Goal: Transaction & Acquisition: Purchase product/service

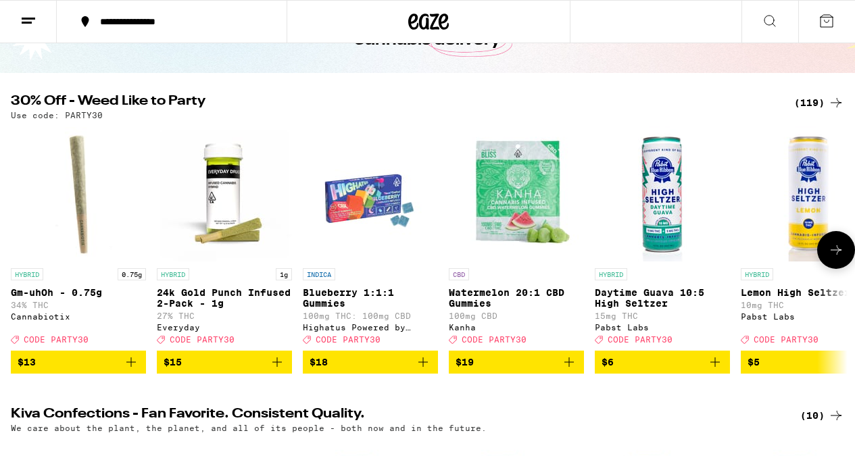
scroll to position [103, 0]
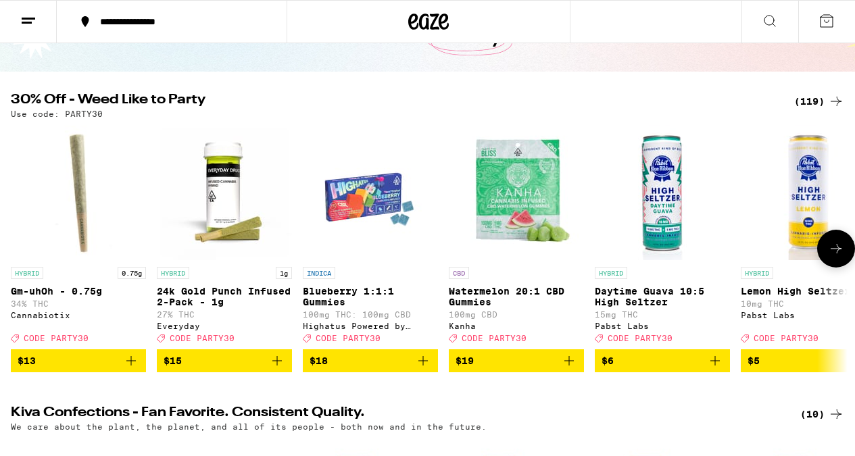
click at [835, 255] on icon at bounding box center [836, 249] width 16 height 16
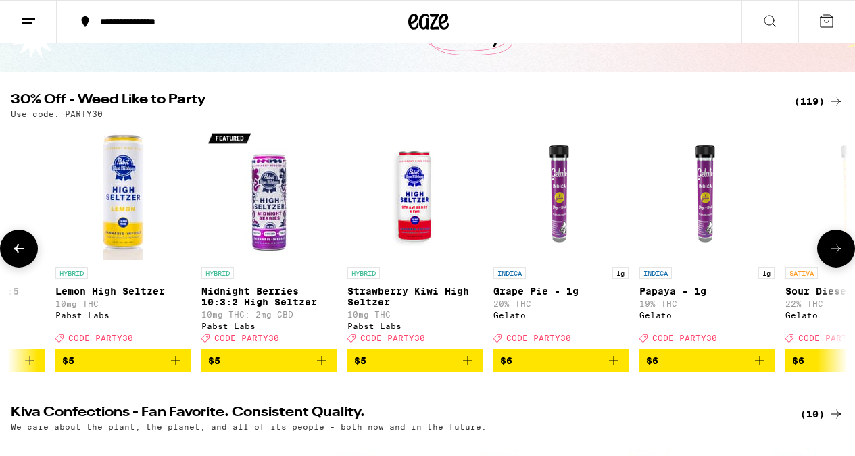
scroll to position [0, 686]
click at [835, 255] on icon at bounding box center [836, 249] width 16 height 16
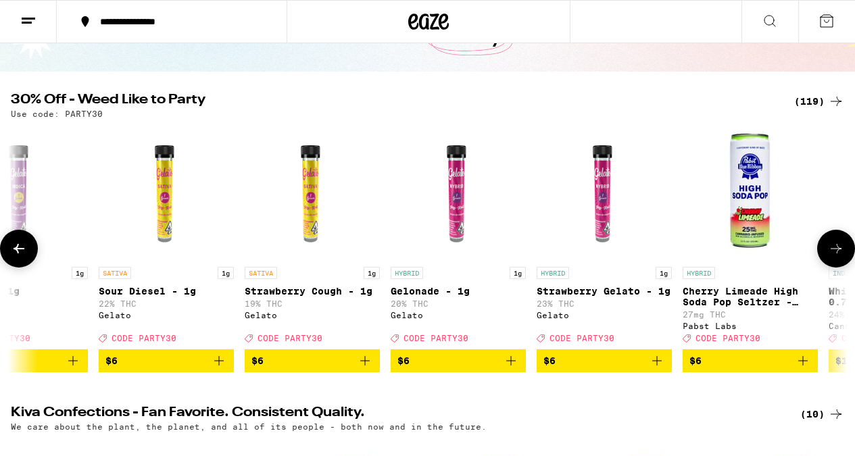
click at [835, 255] on icon at bounding box center [836, 249] width 16 height 16
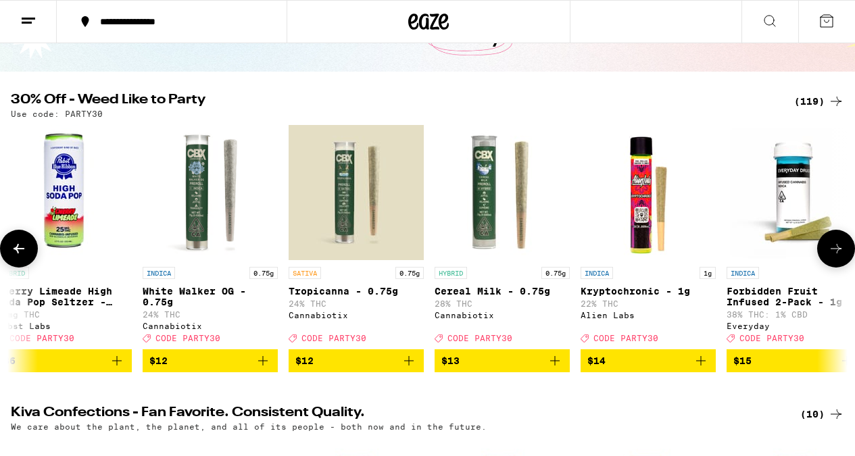
click at [835, 255] on icon at bounding box center [836, 249] width 16 height 16
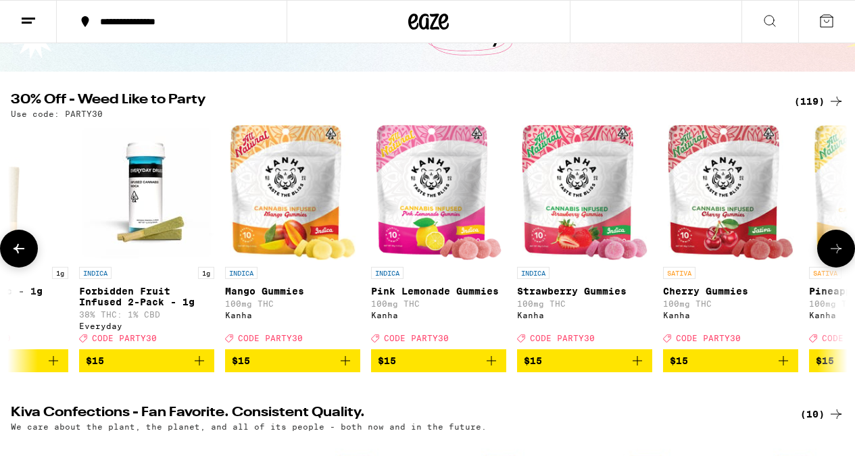
scroll to position [0, 2743]
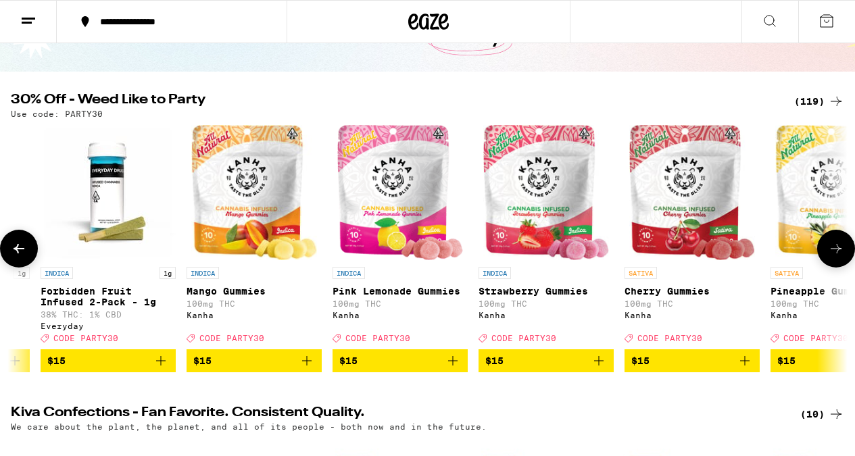
click at [835, 255] on icon at bounding box center [836, 249] width 16 height 16
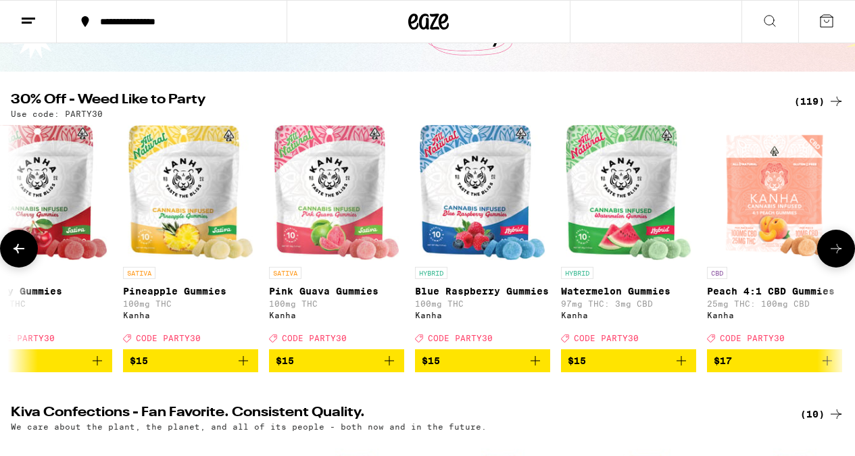
scroll to position [0, 3429]
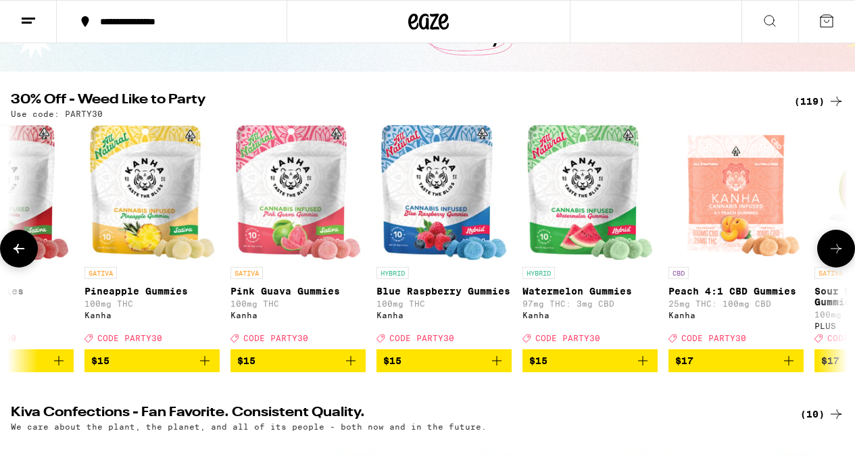
click at [19, 253] on icon at bounding box center [19, 249] width 16 height 16
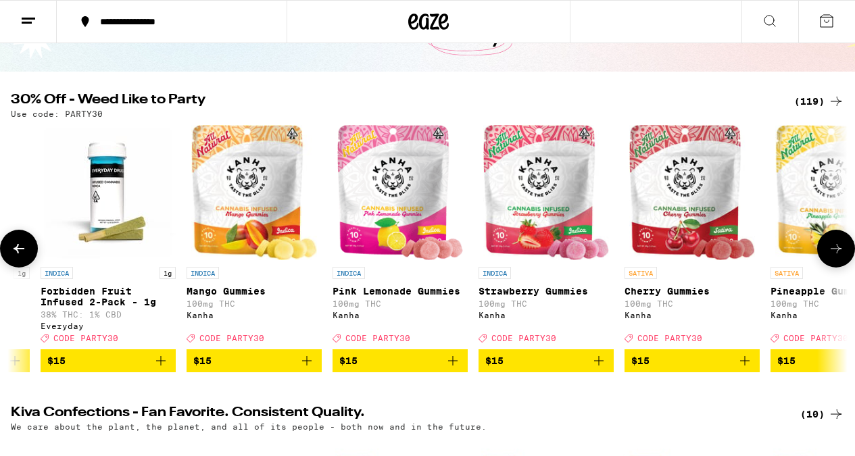
click at [19, 253] on icon at bounding box center [19, 249] width 16 height 16
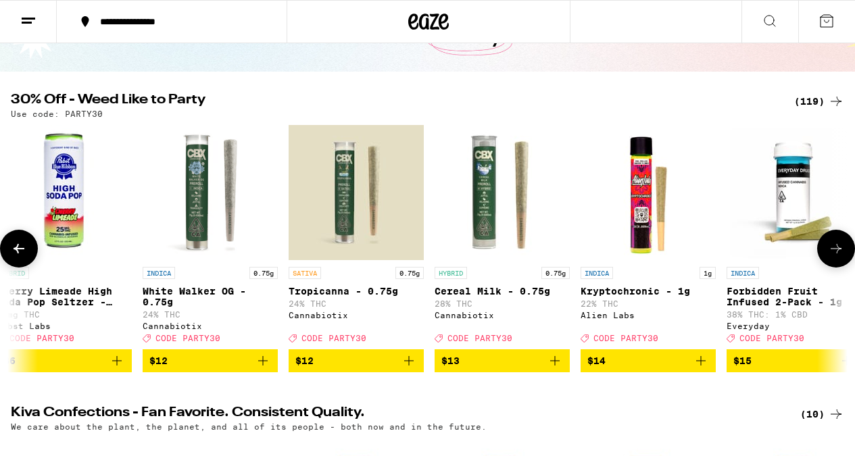
click at [19, 253] on icon at bounding box center [19, 249] width 16 height 16
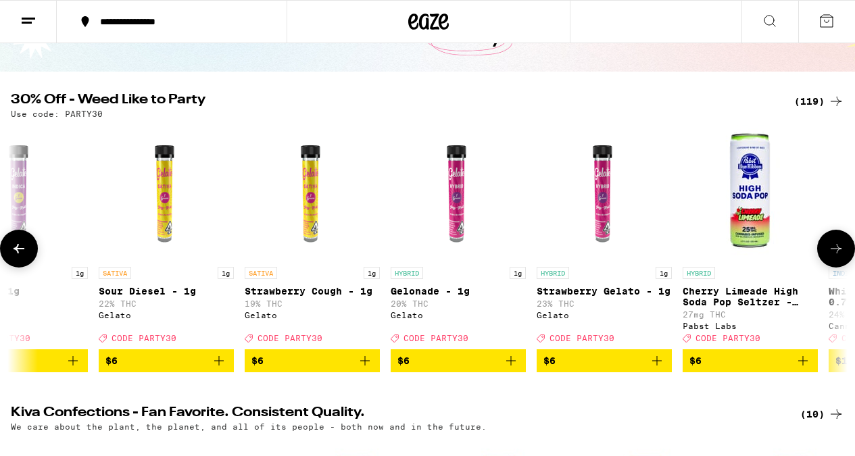
click at [19, 253] on icon at bounding box center [19, 249] width 16 height 16
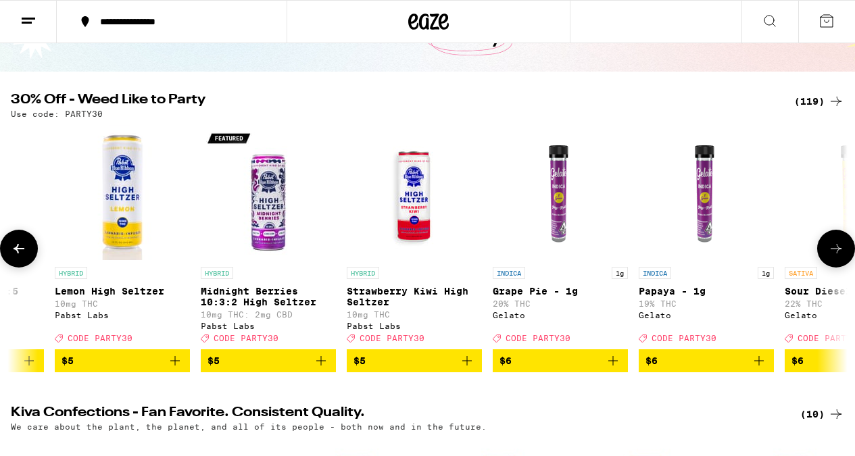
click at [19, 253] on icon at bounding box center [19, 249] width 16 height 16
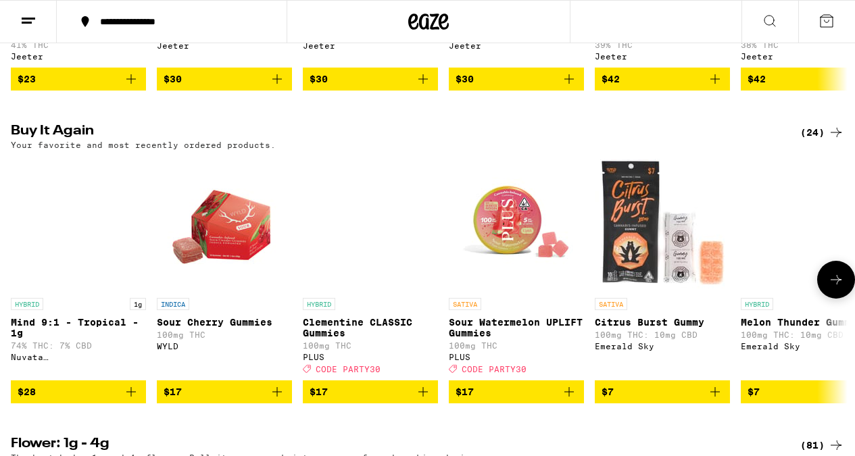
scroll to position [1016, 0]
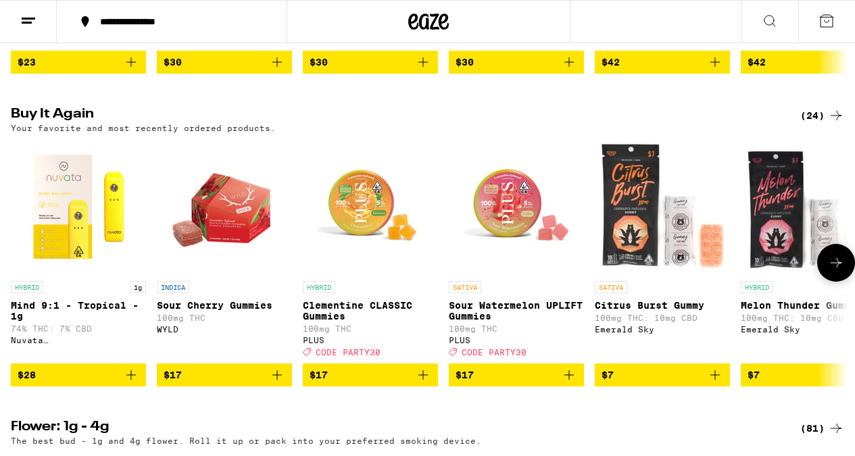
click at [837, 271] on icon at bounding box center [836, 263] width 16 height 16
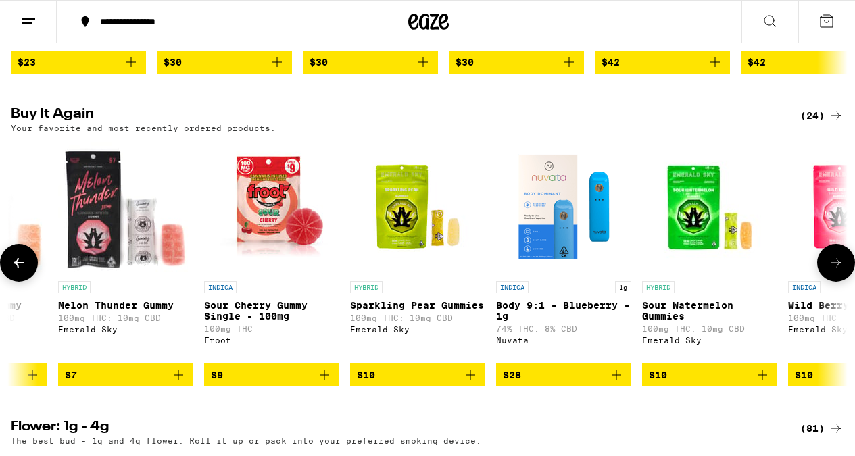
scroll to position [0, 686]
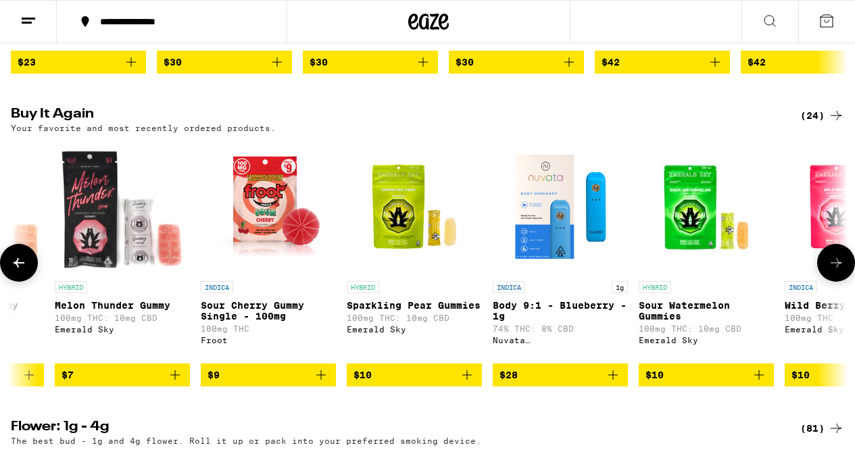
click at [576, 383] on span "$28" at bounding box center [560, 375] width 122 height 16
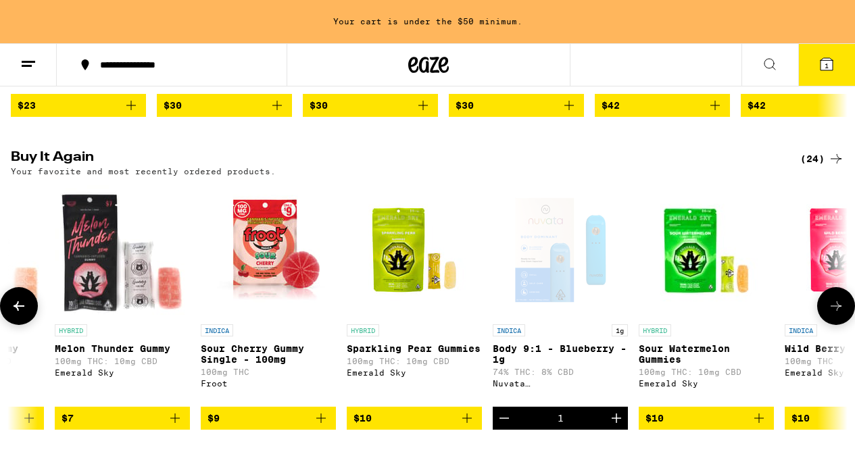
scroll to position [1059, 0]
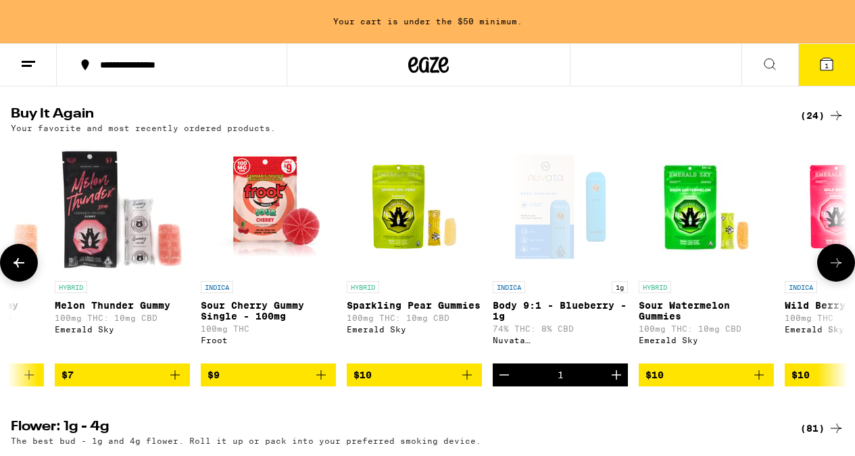
click at [839, 271] on icon at bounding box center [836, 263] width 16 height 16
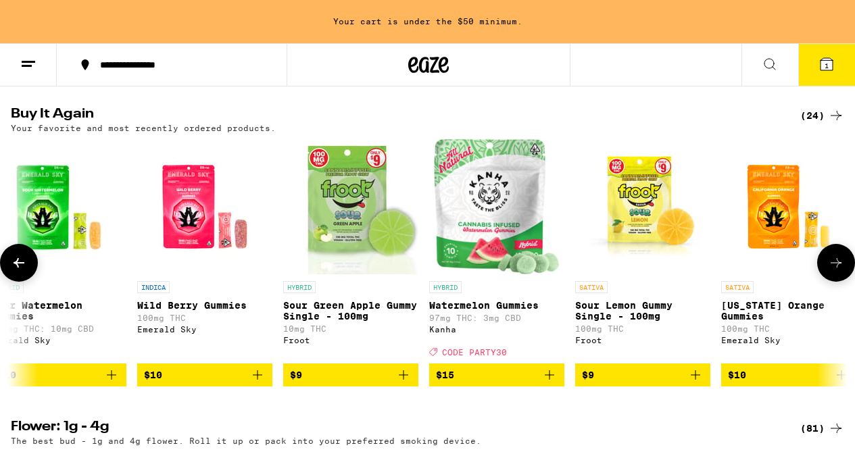
scroll to position [0, 1372]
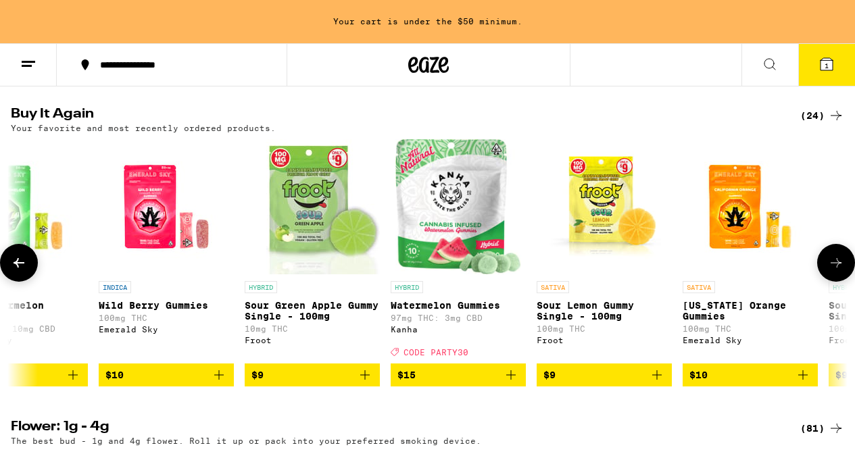
click at [839, 271] on icon at bounding box center [836, 263] width 16 height 16
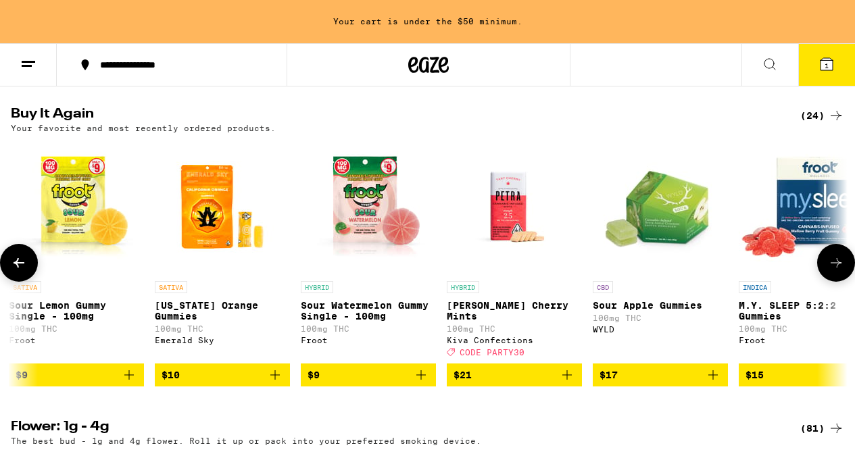
scroll to position [0, 2058]
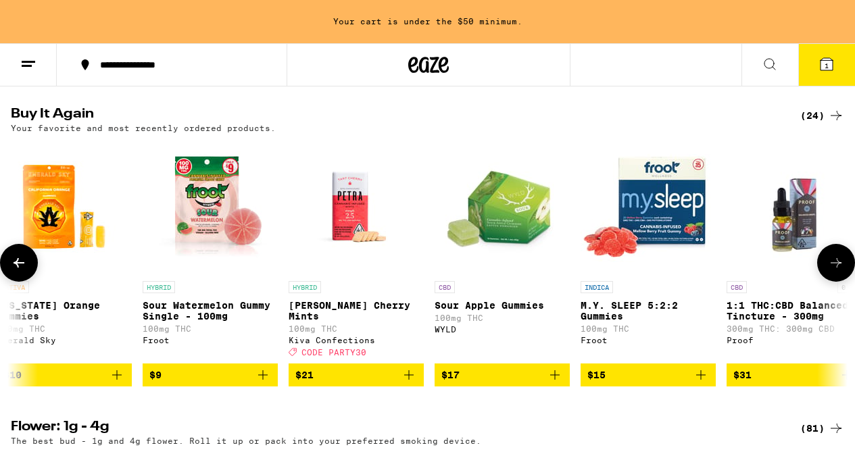
click at [837, 268] on icon at bounding box center [835, 262] width 11 height 9
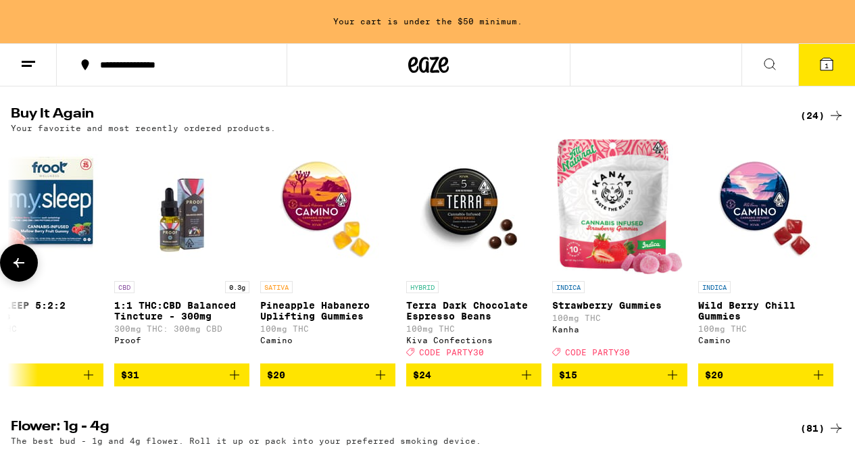
scroll to position [0, 2670]
click at [22, 271] on icon at bounding box center [19, 263] width 16 height 16
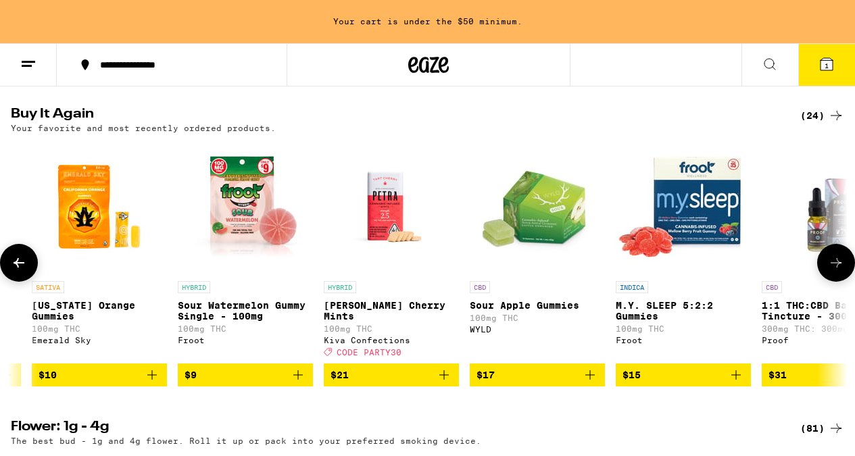
scroll to position [0, 1984]
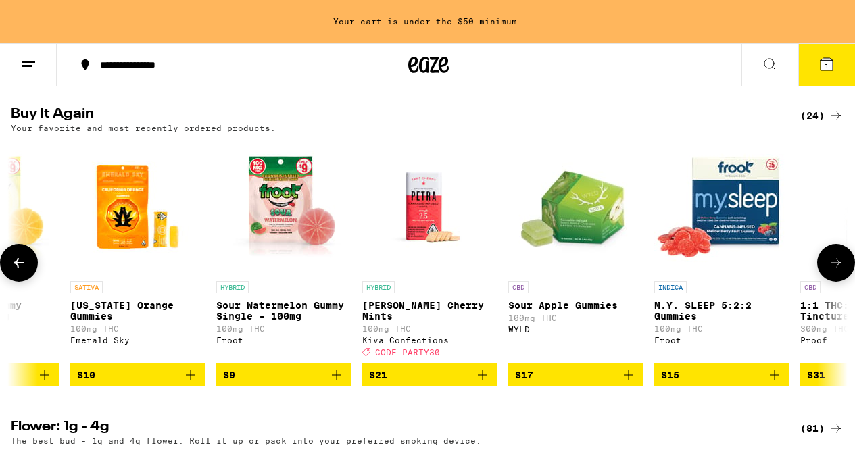
click at [22, 271] on icon at bounding box center [19, 263] width 16 height 16
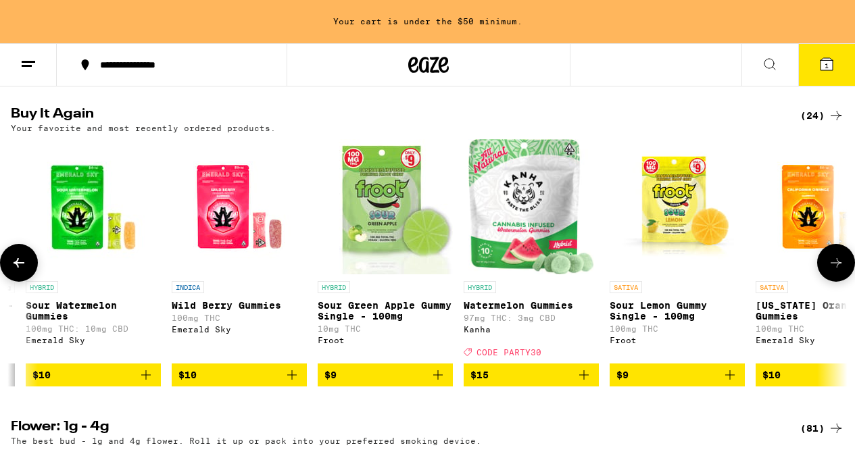
scroll to position [0, 1298]
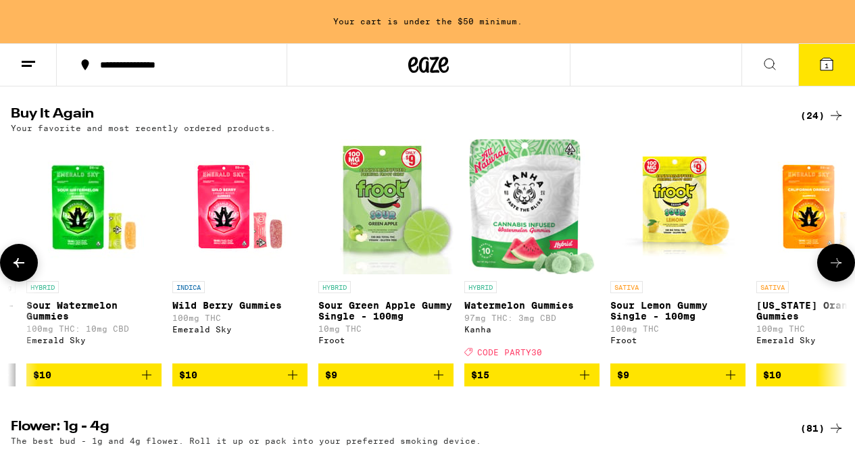
click at [22, 271] on icon at bounding box center [19, 263] width 16 height 16
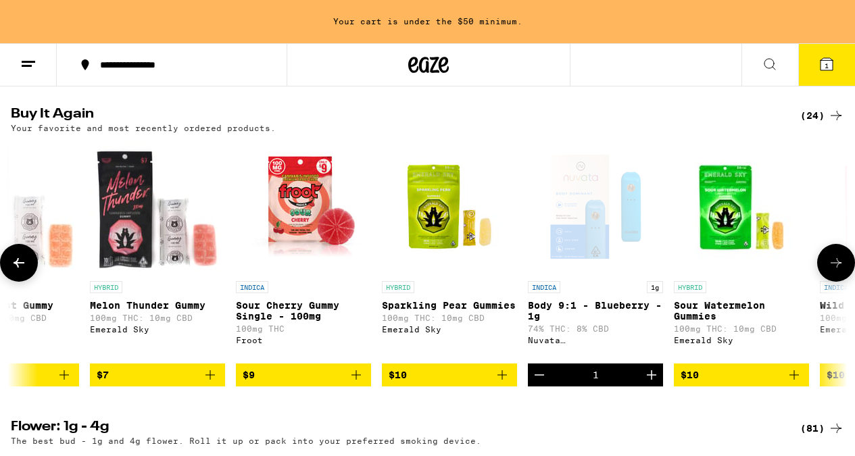
scroll to position [0, 612]
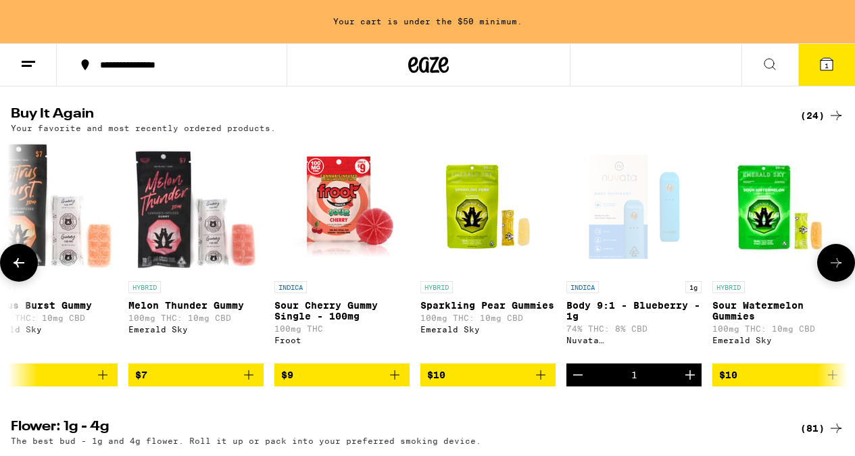
click at [841, 271] on icon at bounding box center [836, 263] width 16 height 16
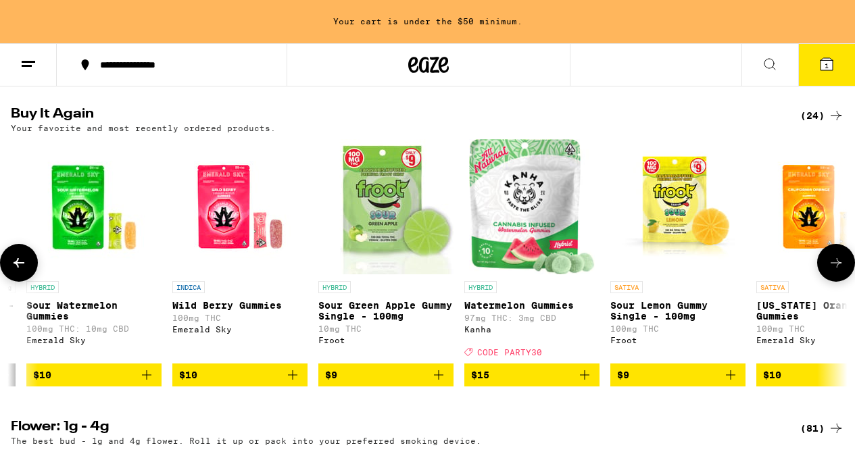
click at [841, 271] on icon at bounding box center [836, 263] width 16 height 16
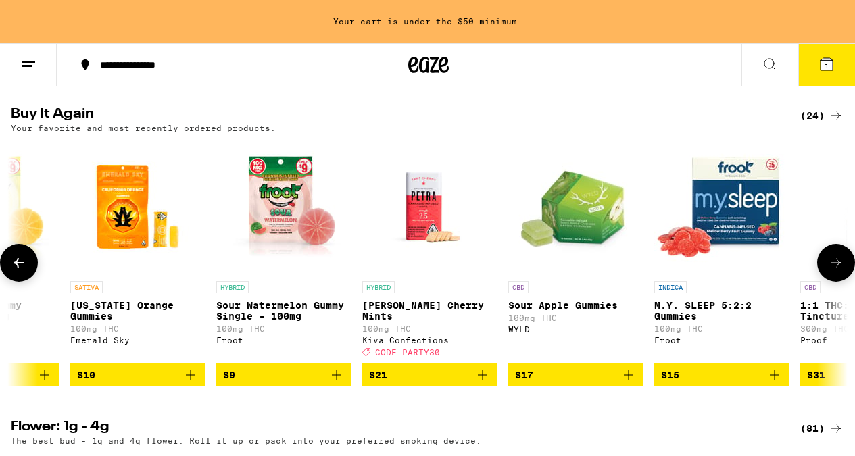
click at [841, 271] on icon at bounding box center [836, 263] width 16 height 16
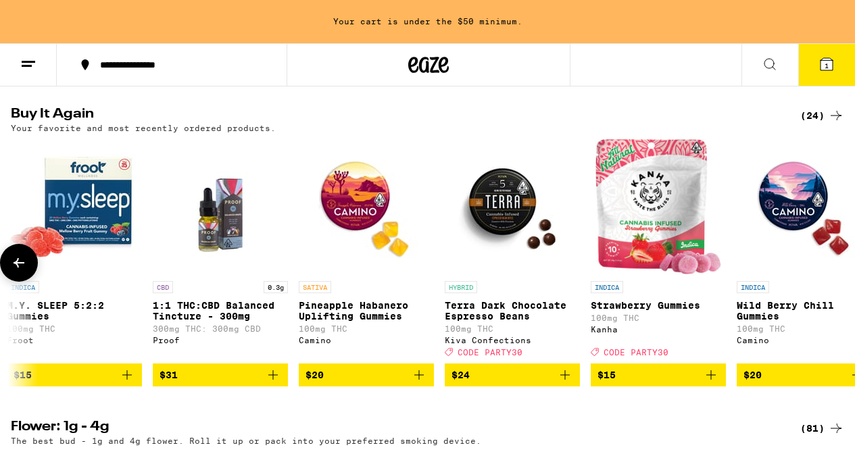
scroll to position [0, 2670]
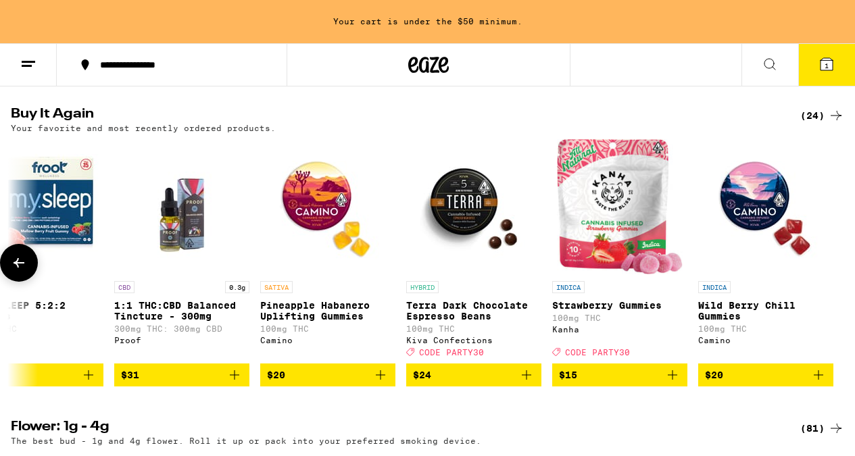
click at [841, 282] on div at bounding box center [836, 263] width 38 height 38
click at [19, 268] on icon at bounding box center [19, 262] width 11 height 9
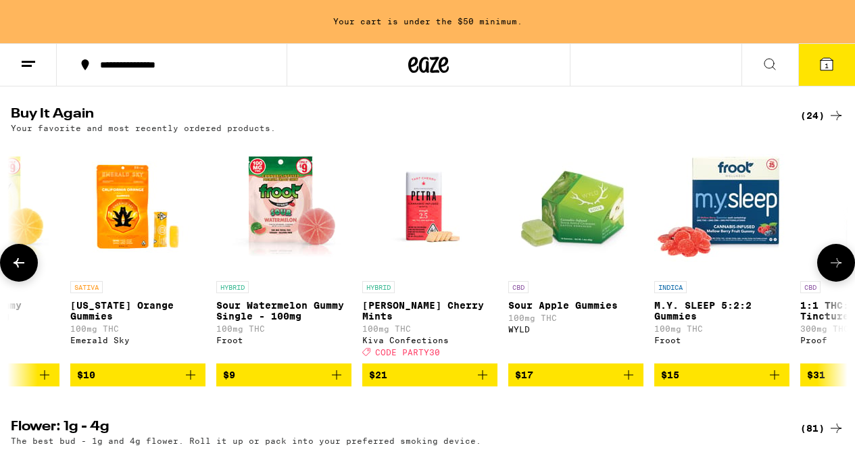
click at [19, 268] on icon at bounding box center [19, 262] width 11 height 9
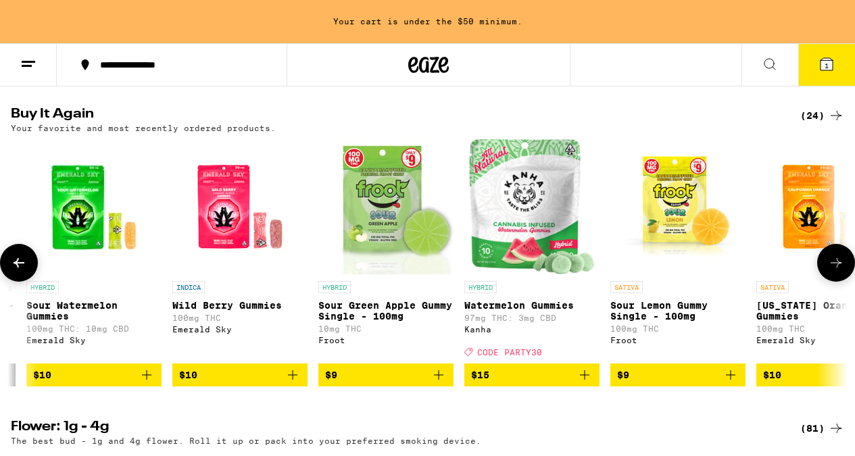
click at [19, 268] on icon at bounding box center [19, 262] width 11 height 9
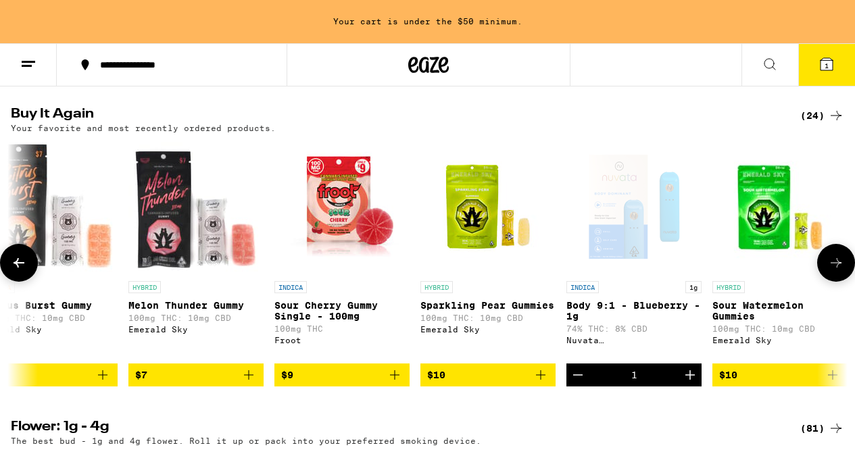
click at [19, 268] on icon at bounding box center [19, 262] width 11 height 9
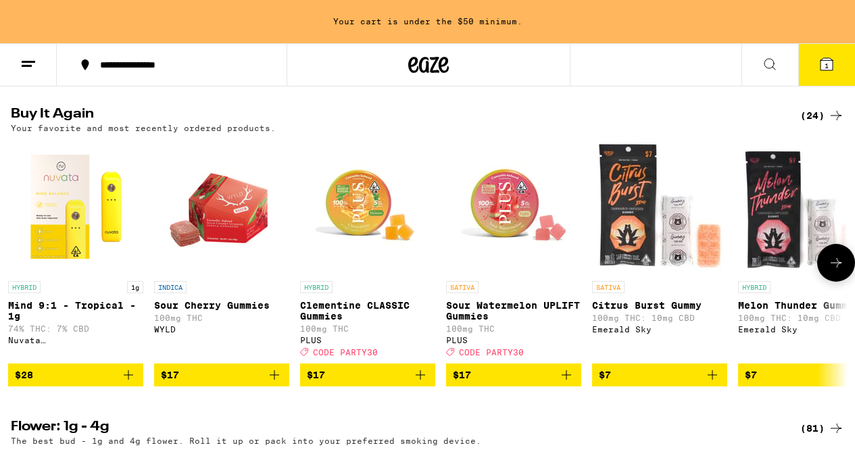
scroll to position [0, 0]
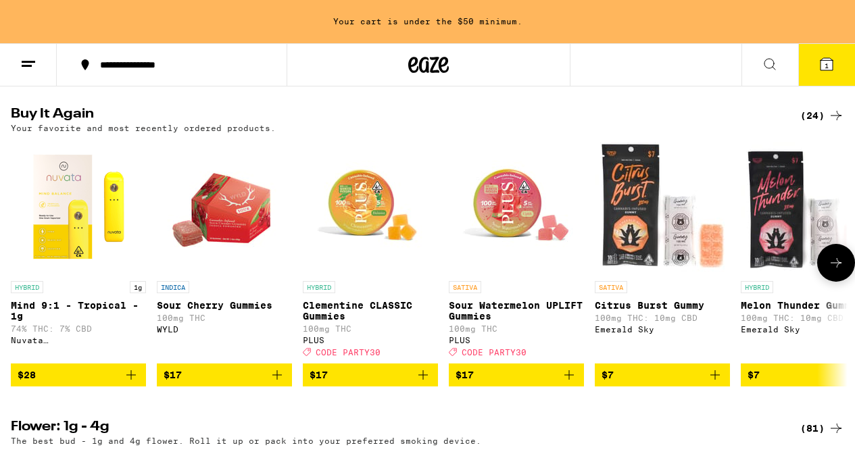
click at [375, 383] on span "$17" at bounding box center [370, 375] width 122 height 16
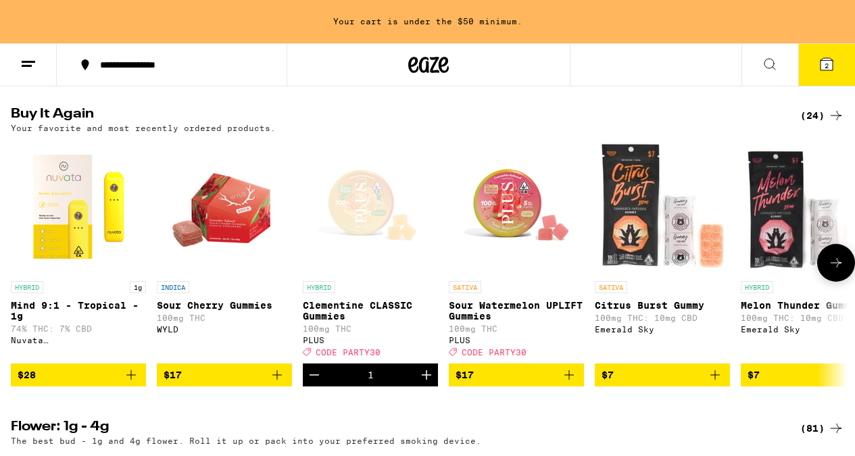
click at [93, 383] on span "$28" at bounding box center [79, 375] width 122 height 16
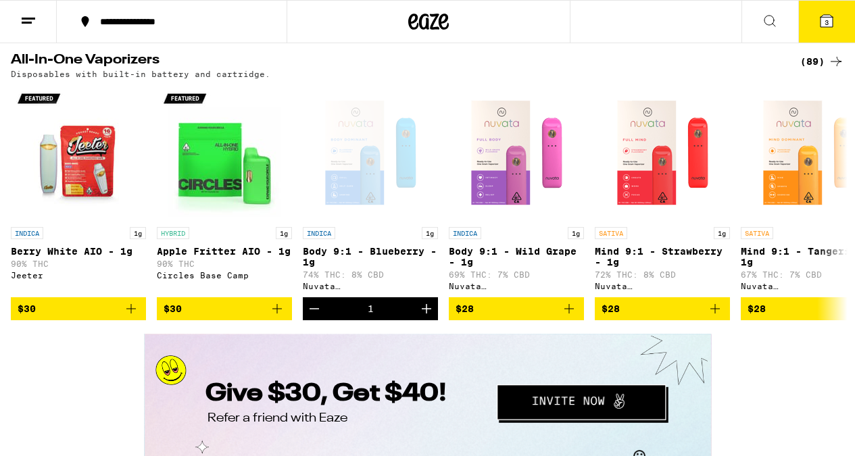
scroll to position [2274, 0]
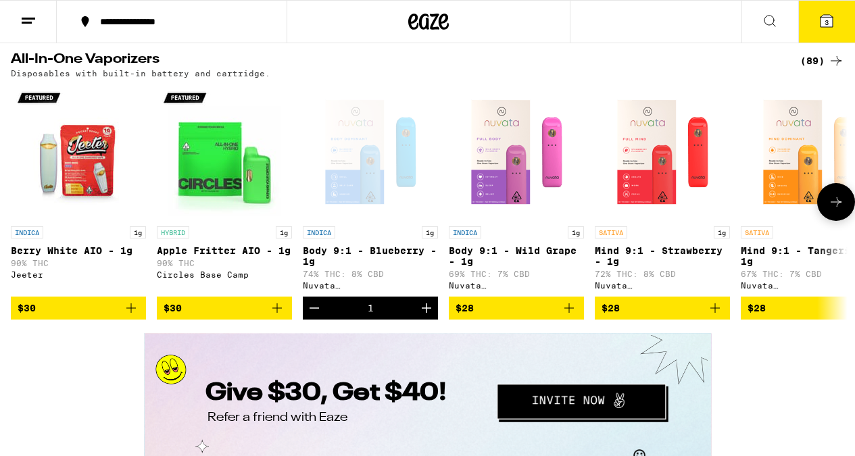
click at [835, 210] on icon at bounding box center [836, 202] width 16 height 16
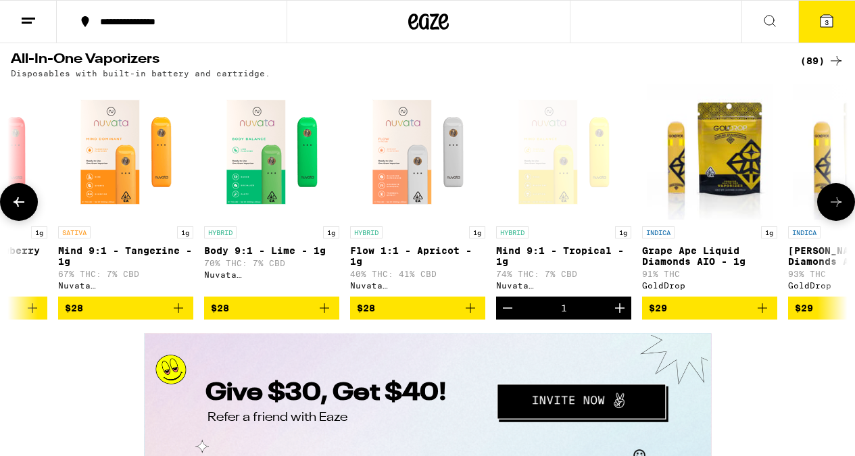
scroll to position [0, 686]
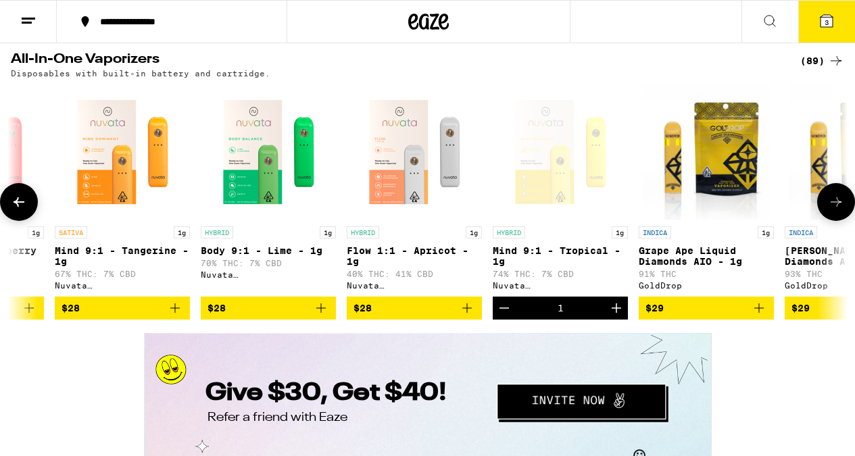
click at [835, 210] on icon at bounding box center [836, 202] width 16 height 16
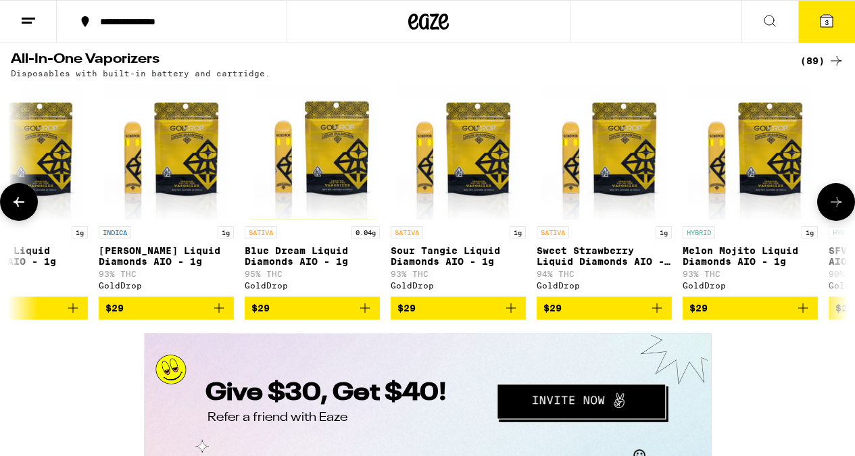
click at [835, 210] on icon at bounding box center [836, 202] width 16 height 16
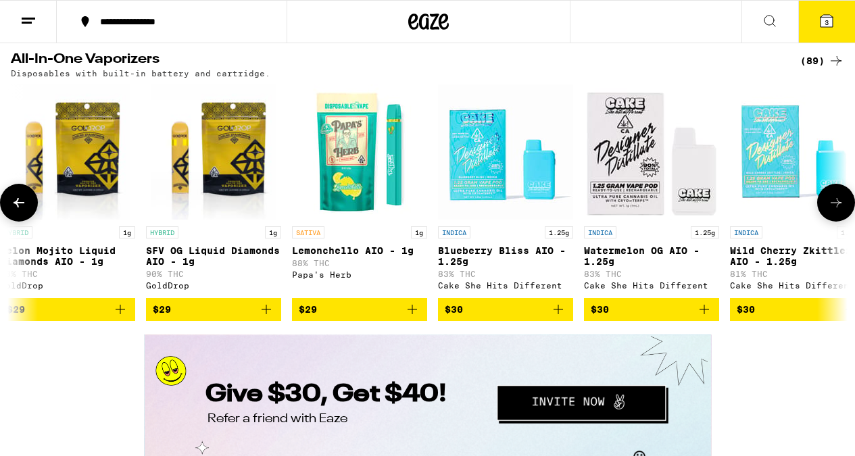
scroll to position [0, 2058]
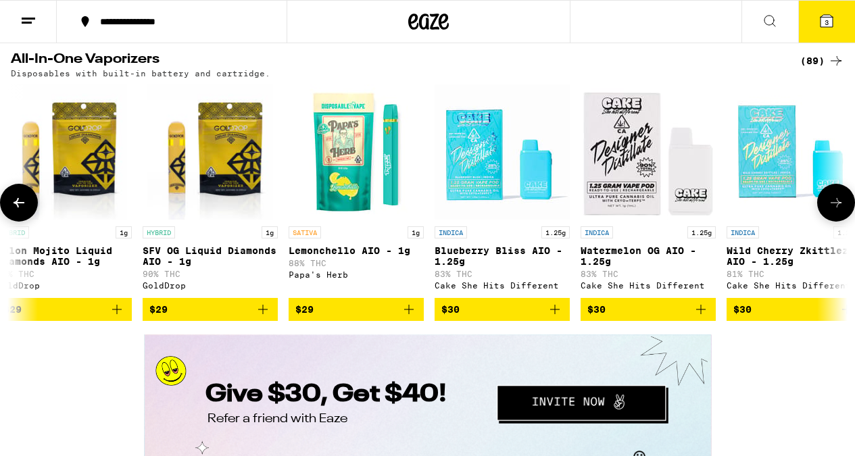
click at [835, 211] on icon at bounding box center [836, 203] width 16 height 16
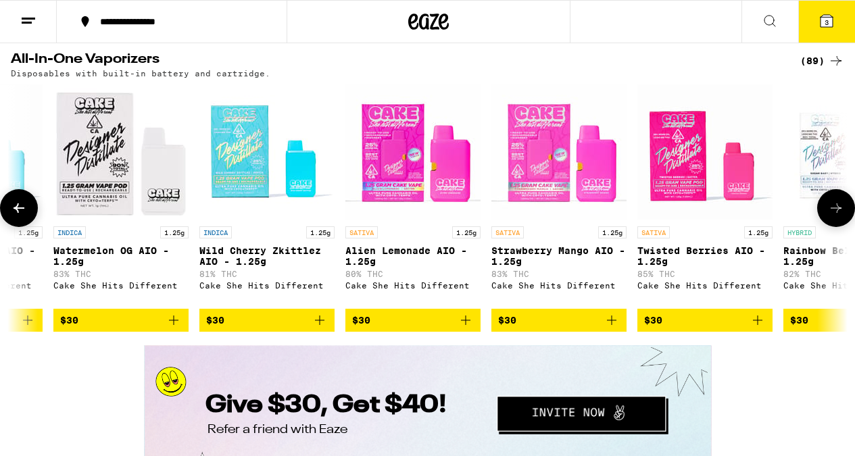
scroll to position [0, 2743]
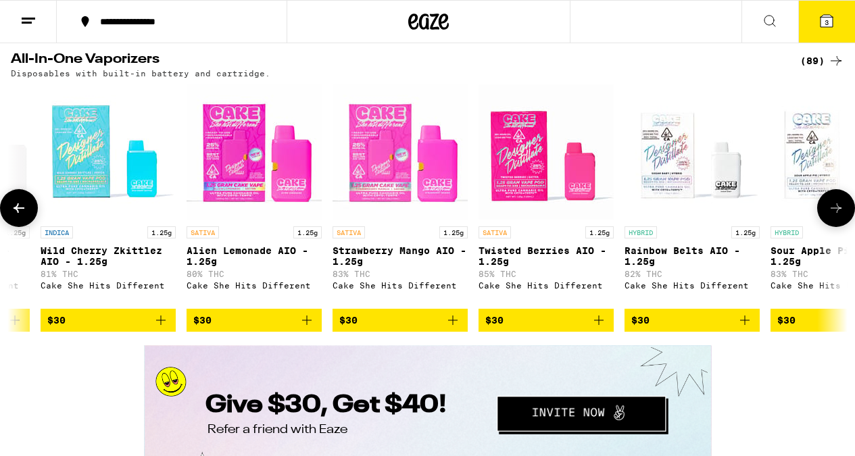
click at [16, 213] on icon at bounding box center [19, 207] width 11 height 9
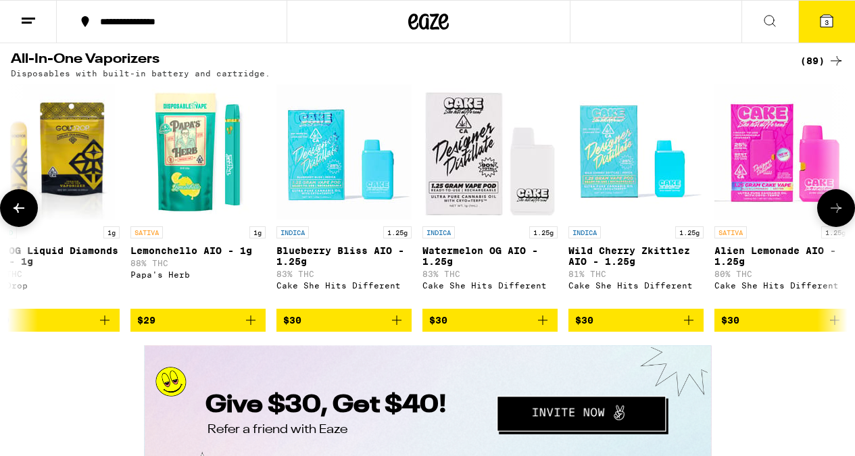
click at [16, 213] on icon at bounding box center [19, 207] width 11 height 9
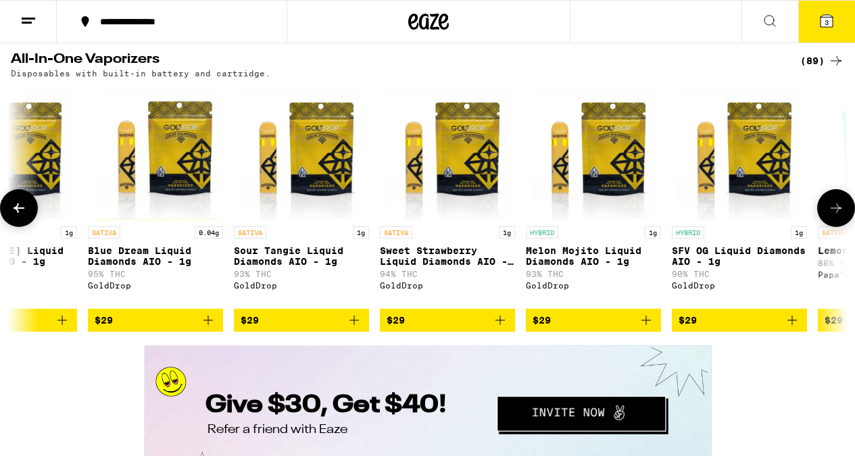
click at [16, 213] on icon at bounding box center [19, 207] width 11 height 9
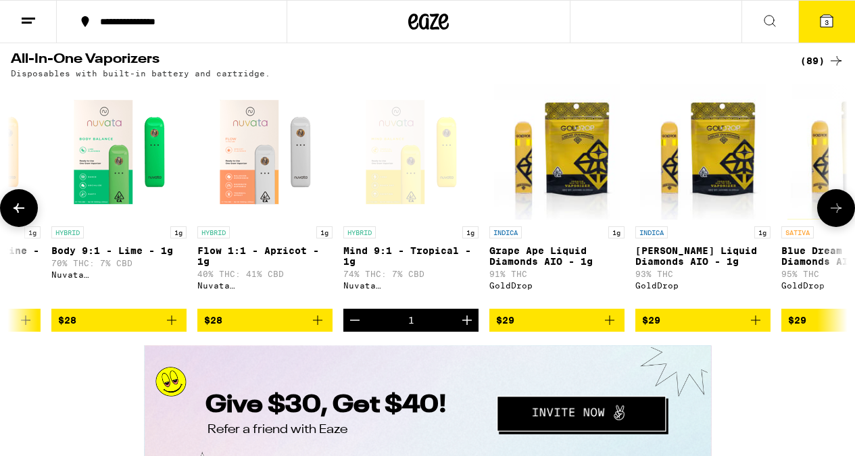
click at [16, 213] on icon at bounding box center [19, 207] width 11 height 9
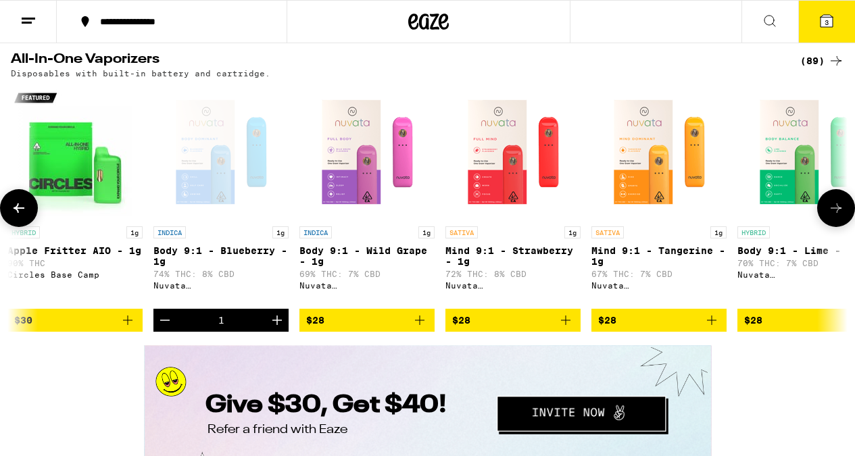
click at [16, 213] on icon at bounding box center [19, 207] width 11 height 9
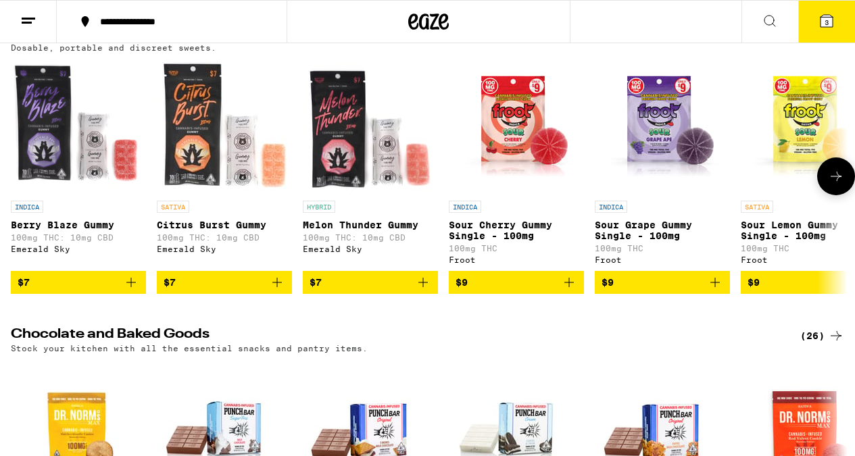
scroll to position [3985, 0]
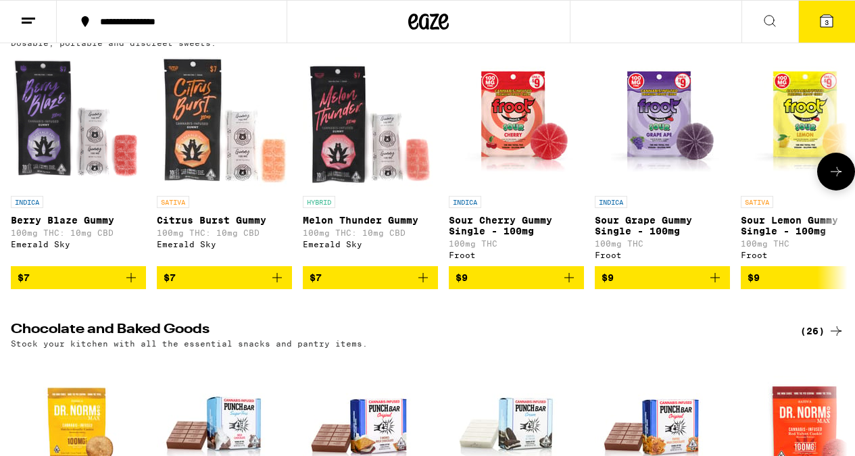
click at [834, 180] on icon at bounding box center [836, 172] width 16 height 16
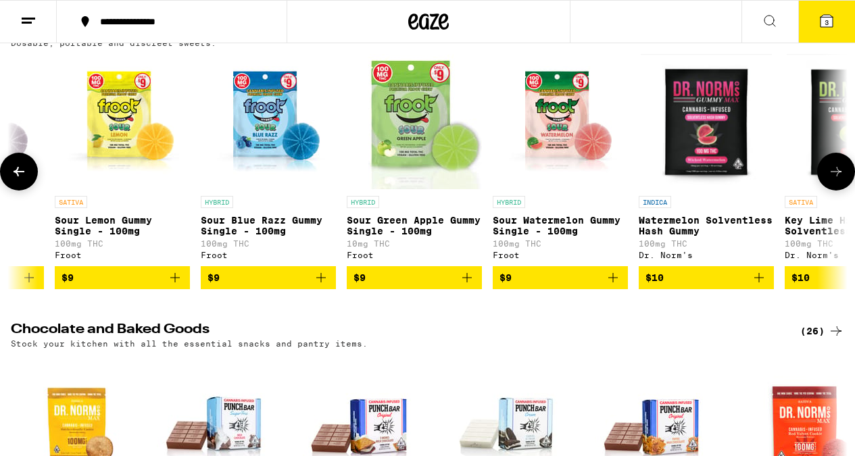
click at [834, 180] on icon at bounding box center [836, 172] width 16 height 16
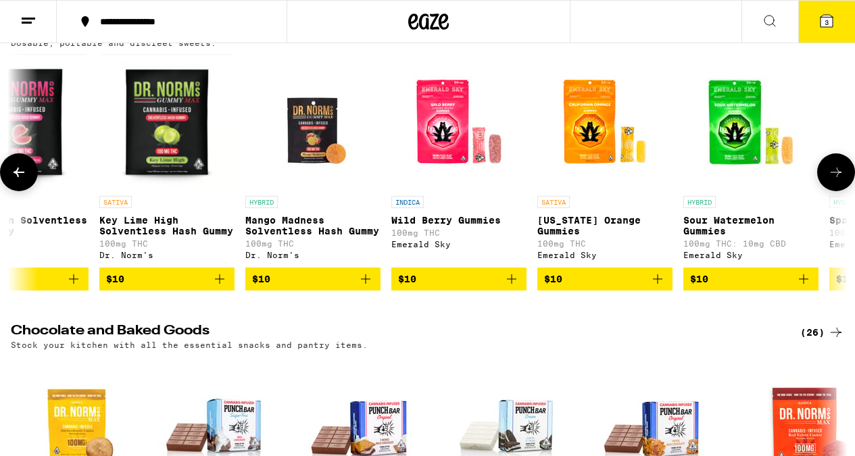
scroll to position [0, 1372]
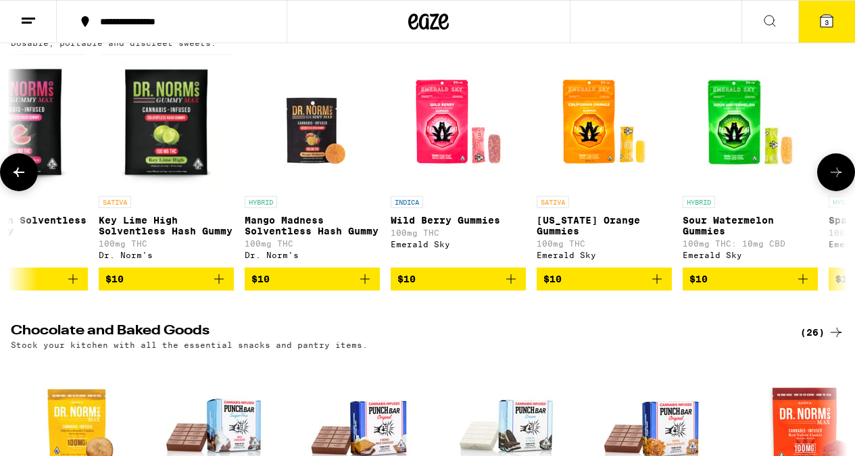
click at [834, 180] on icon at bounding box center [836, 172] width 16 height 16
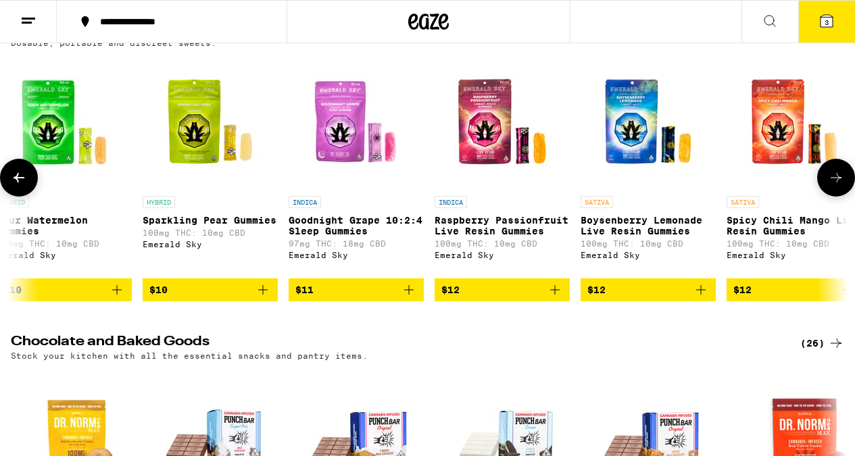
click at [834, 197] on button at bounding box center [836, 178] width 38 height 38
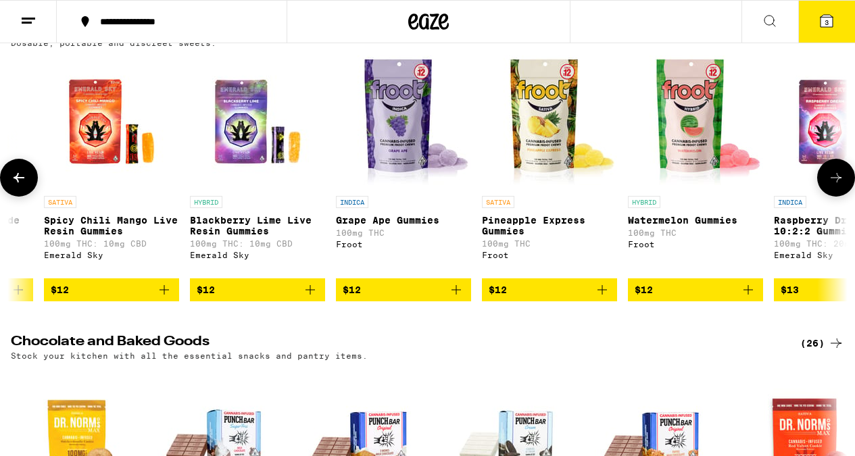
scroll to position [0, 2743]
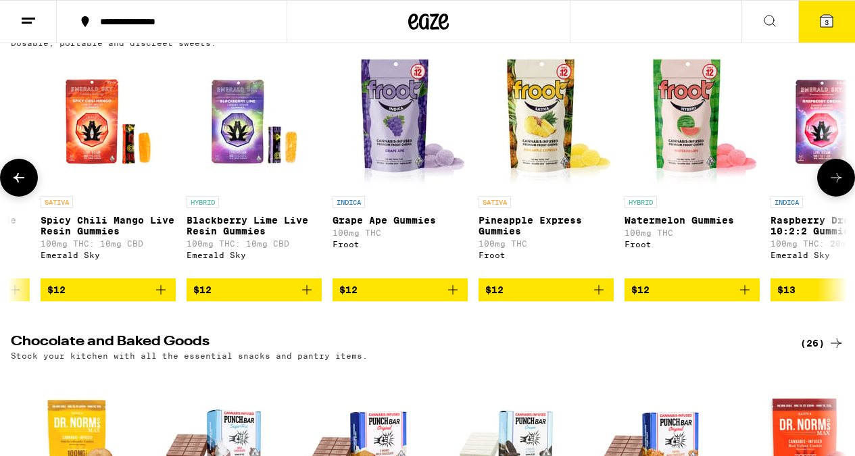
click at [837, 186] on icon at bounding box center [836, 178] width 16 height 16
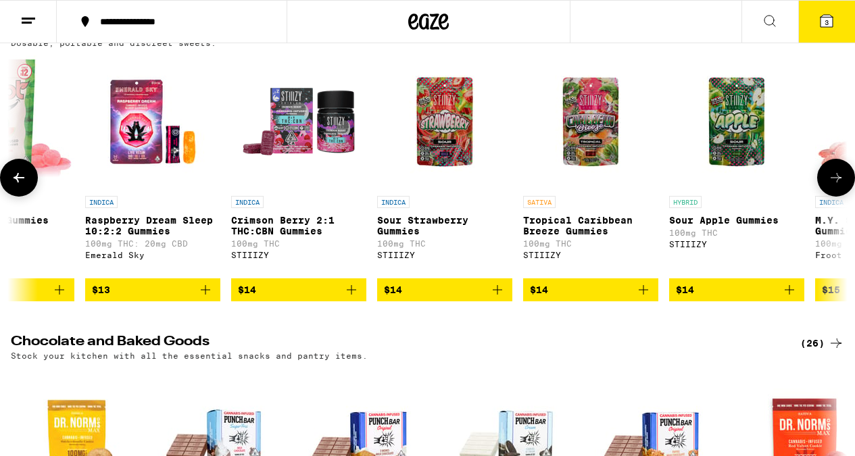
scroll to position [0, 3429]
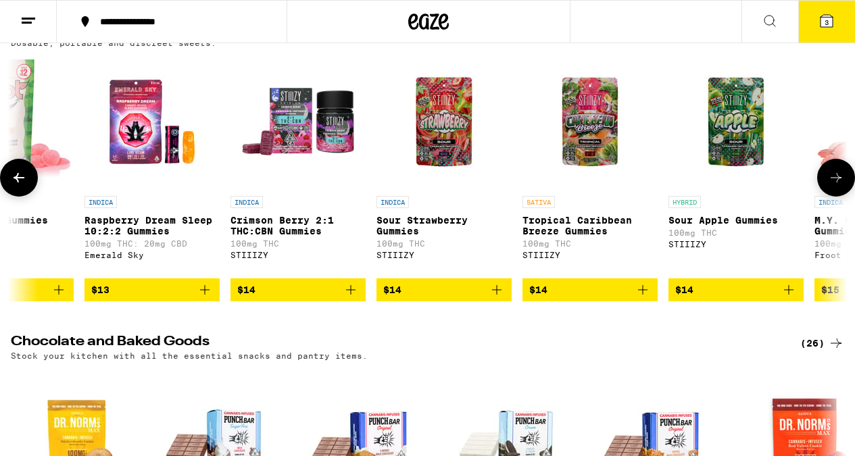
click at [15, 186] on icon at bounding box center [19, 178] width 16 height 16
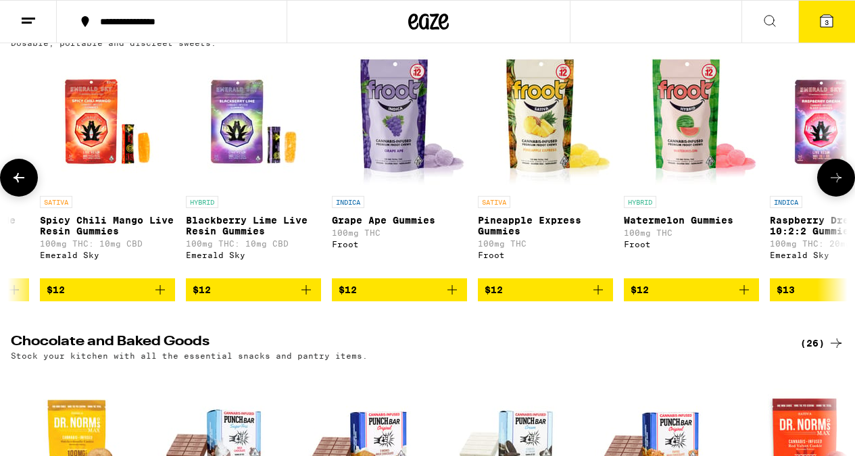
click at [15, 186] on icon at bounding box center [19, 178] width 16 height 16
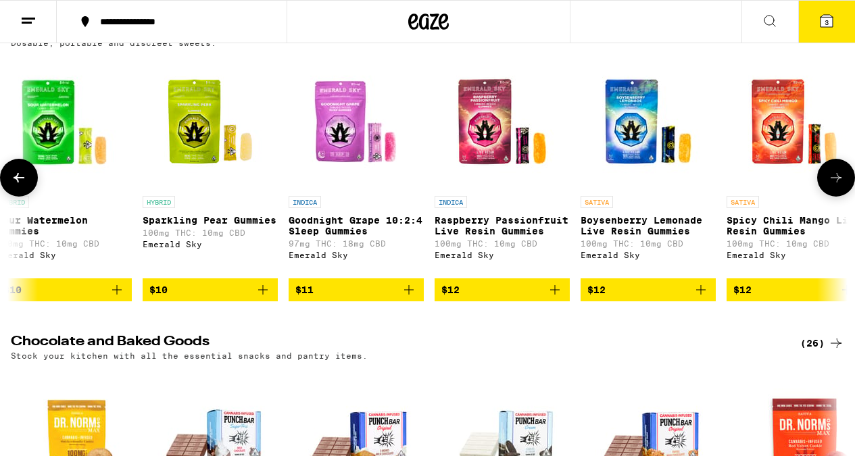
click at [15, 186] on icon at bounding box center [19, 178] width 16 height 16
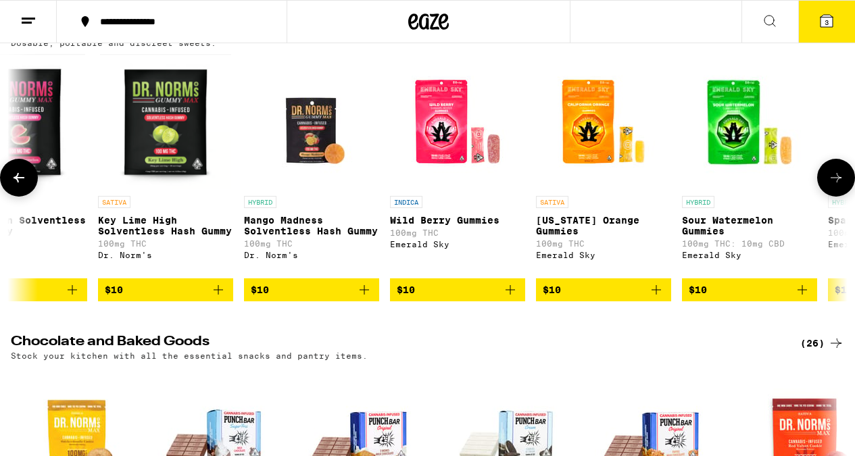
scroll to position [0, 1372]
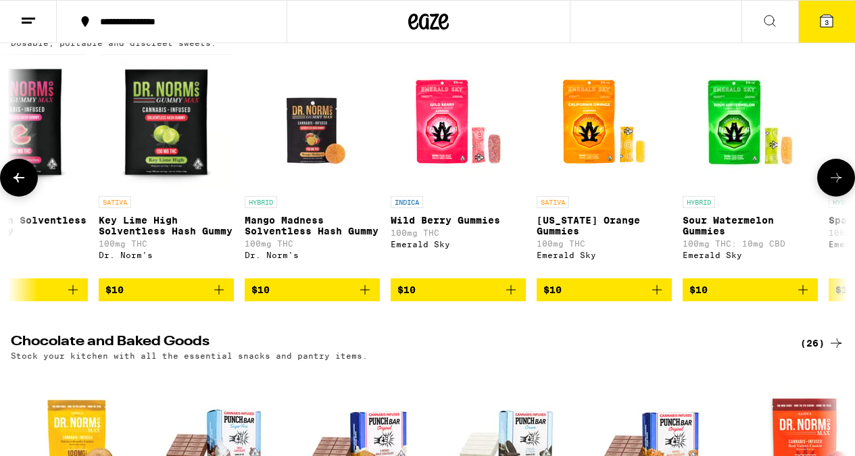
click at [15, 186] on icon at bounding box center [19, 178] width 16 height 16
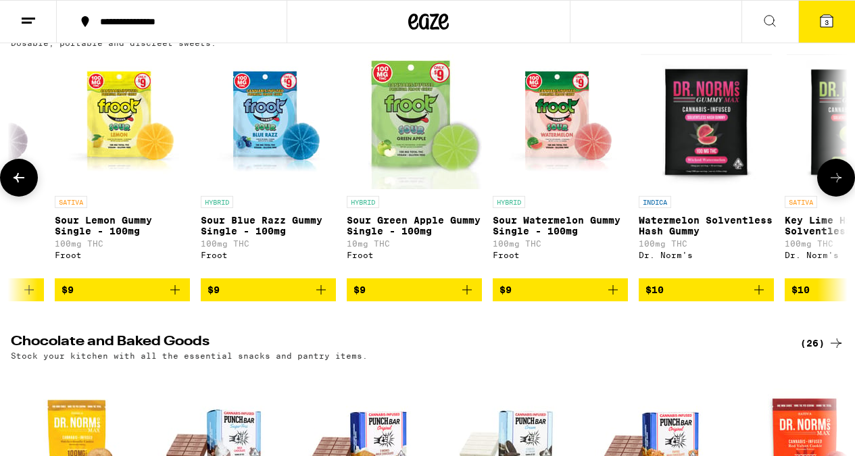
click at [15, 186] on icon at bounding box center [19, 178] width 16 height 16
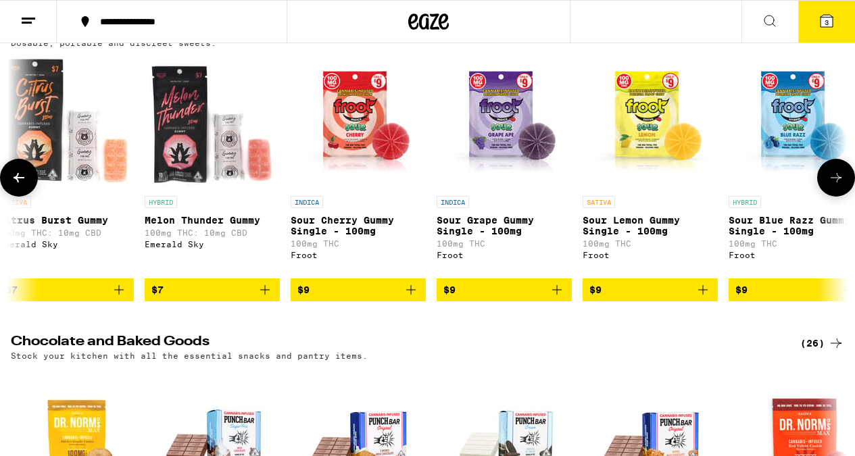
scroll to position [0, 0]
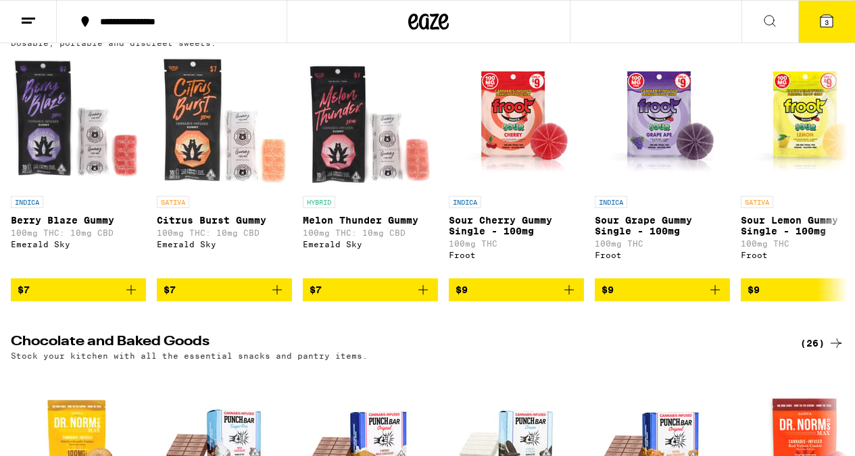
click at [828, 22] on icon at bounding box center [826, 21] width 12 height 12
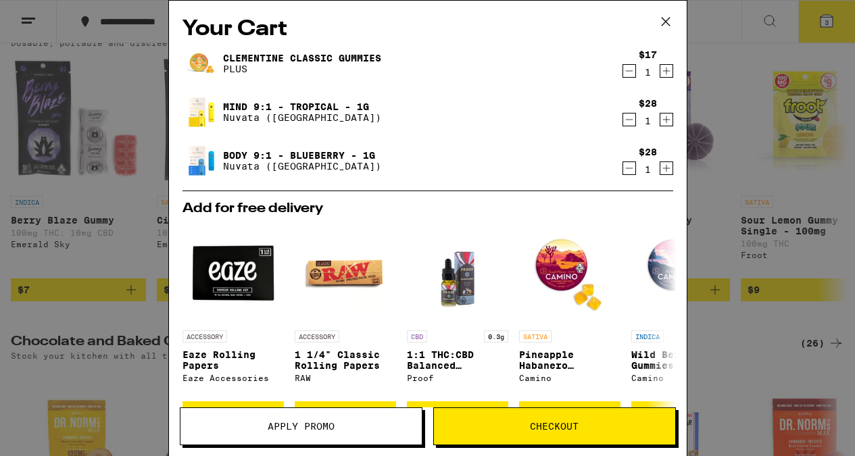
click at [663, 21] on icon at bounding box center [665, 21] width 20 height 20
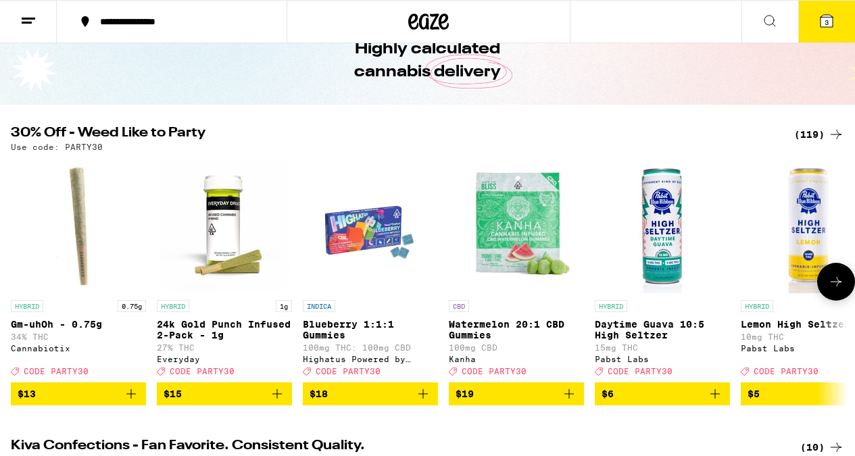
scroll to position [67, 0]
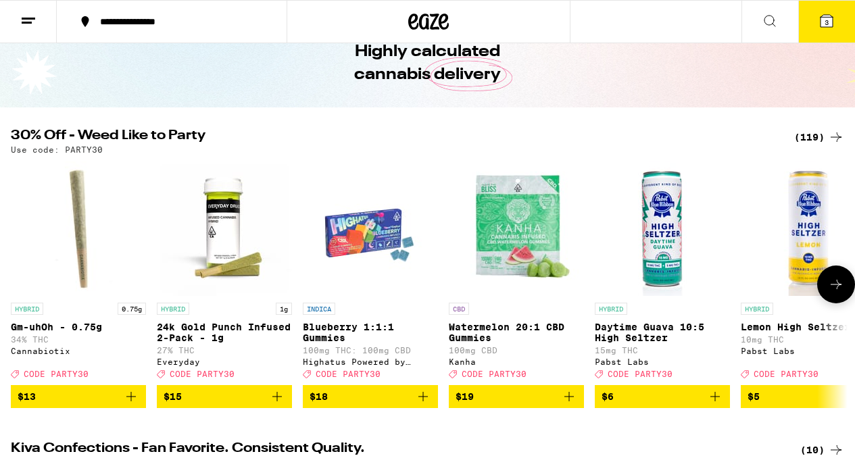
click at [836, 289] on icon at bounding box center [836, 284] width 16 height 16
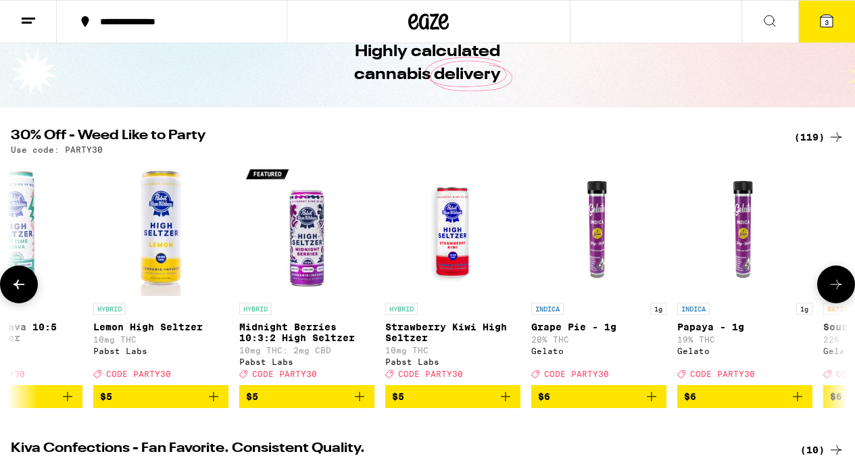
scroll to position [0, 686]
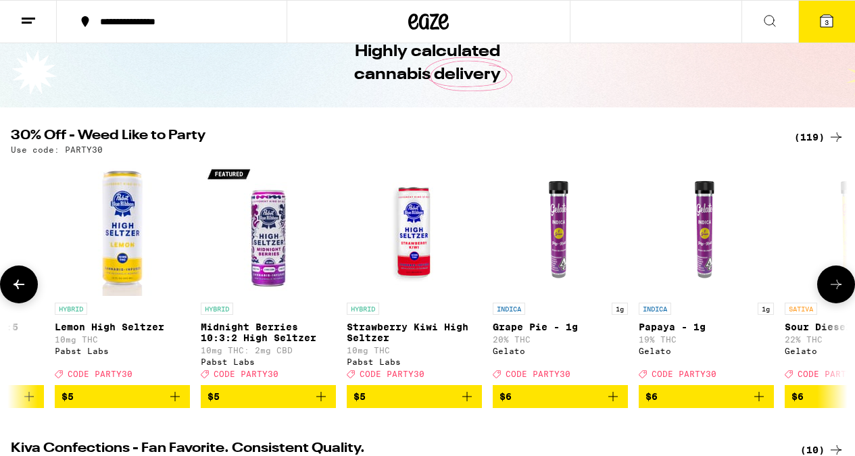
click at [836, 289] on icon at bounding box center [836, 284] width 16 height 16
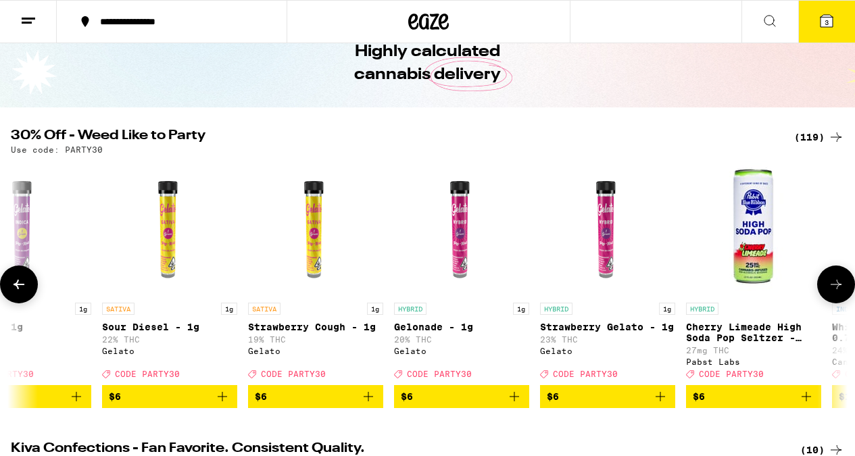
scroll to position [0, 1372]
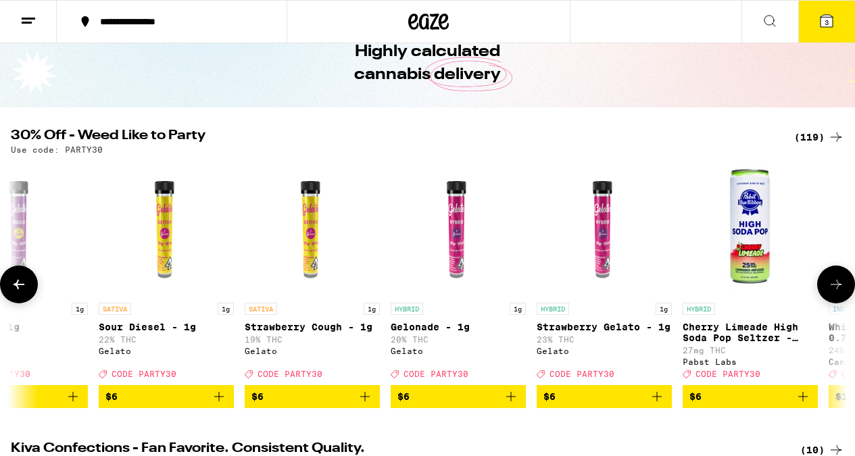
click at [836, 289] on icon at bounding box center [836, 284] width 16 height 16
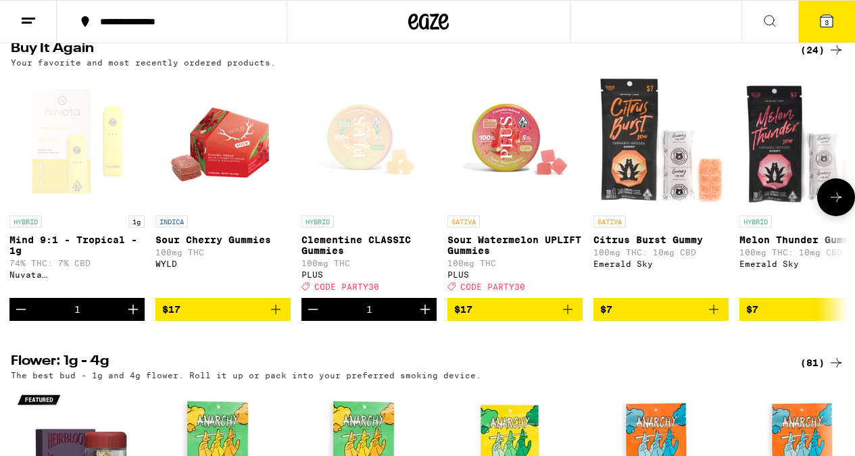
scroll to position [0, 0]
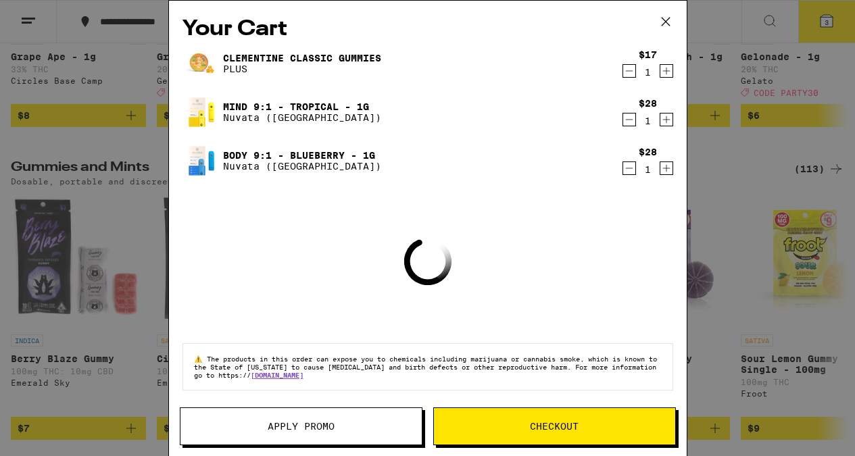
scroll to position [3708, 0]
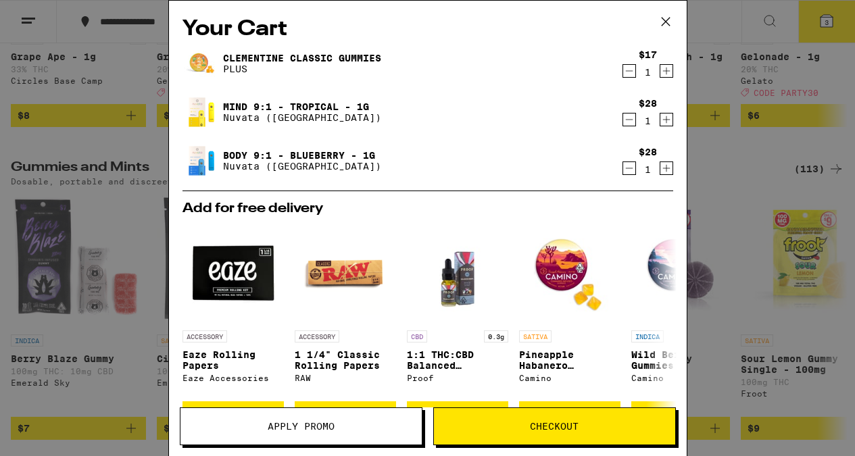
click at [665, 21] on icon at bounding box center [665, 22] width 8 height 8
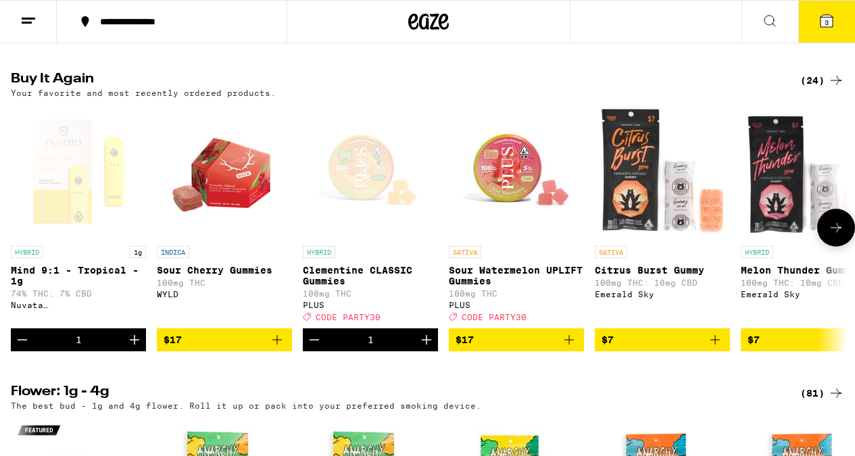
scroll to position [1053, 0]
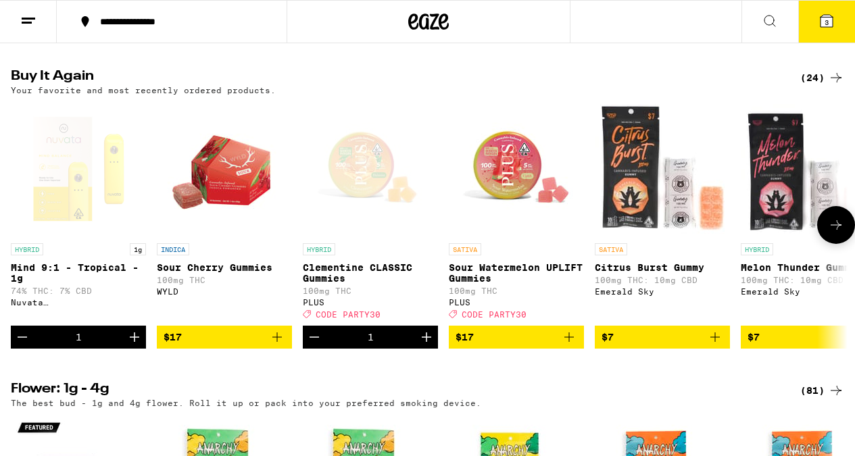
click at [427, 345] on icon "Increment" at bounding box center [426, 337] width 16 height 16
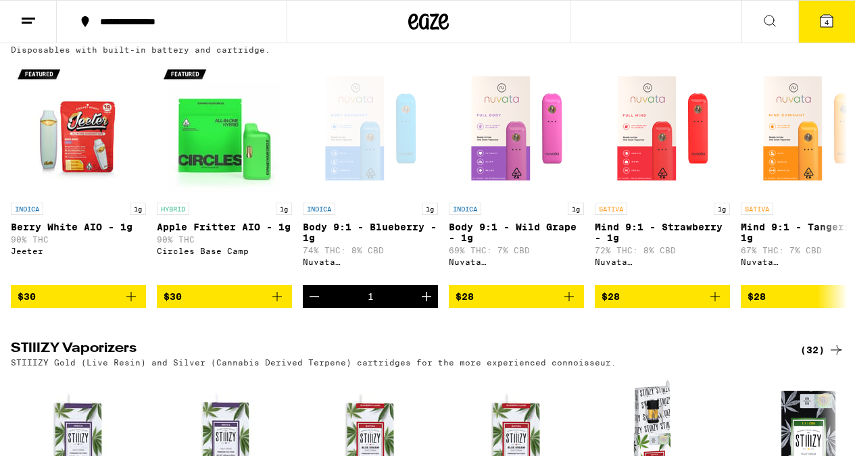
scroll to position [2516, 0]
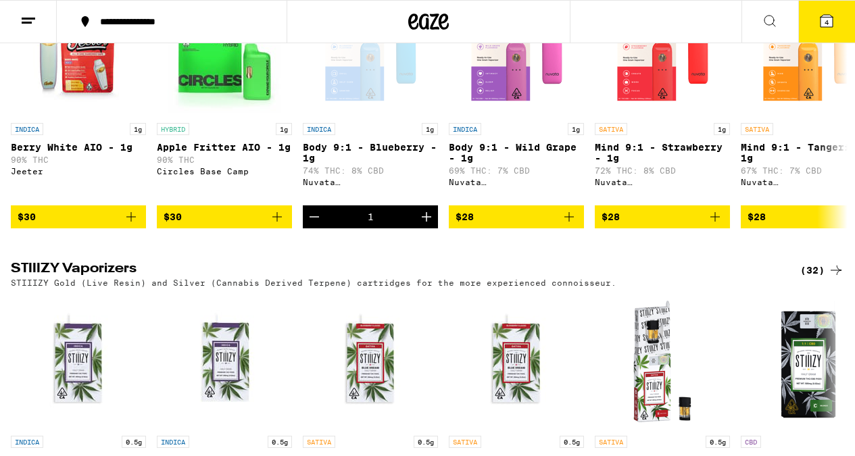
click at [827, 21] on span "4" at bounding box center [826, 22] width 4 height 8
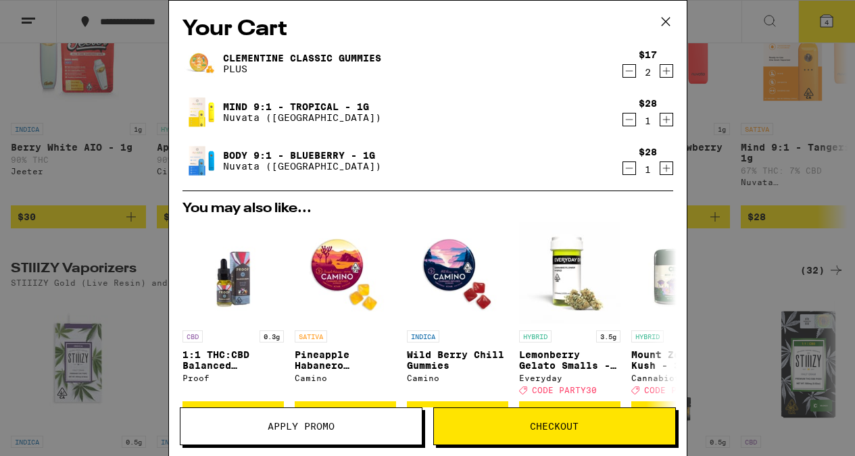
click at [666, 22] on icon at bounding box center [665, 21] width 20 height 20
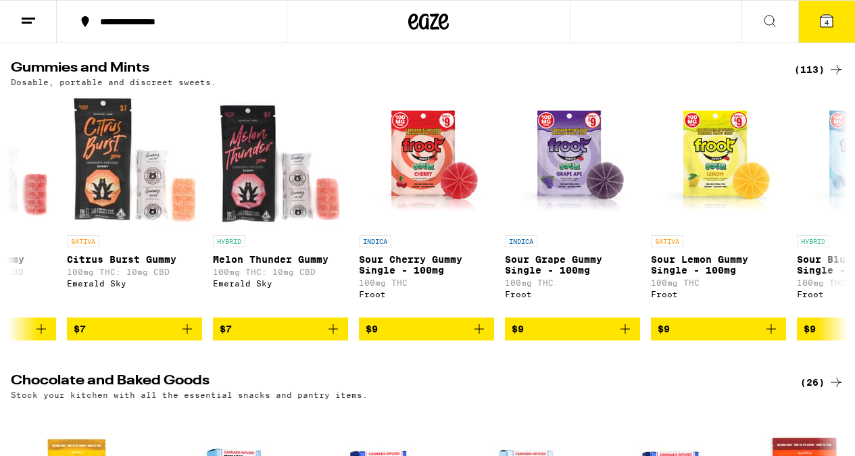
scroll to position [4060, 0]
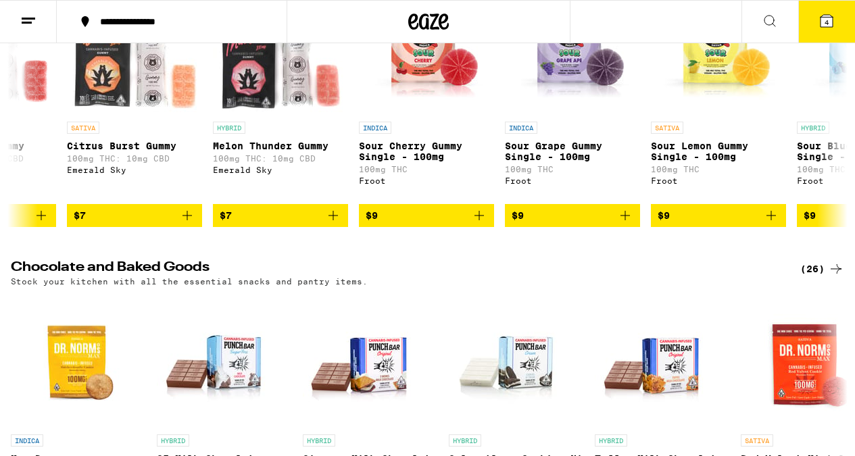
click at [822, 22] on icon at bounding box center [826, 21] width 12 height 12
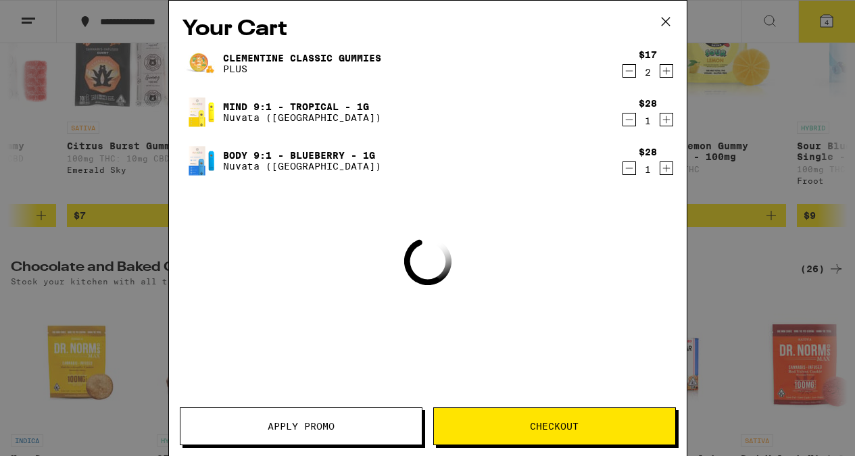
scroll to position [3921, 0]
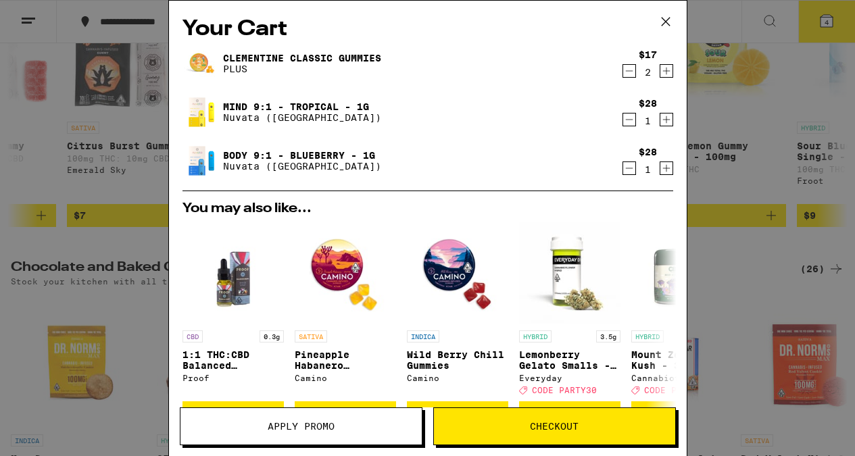
click at [312, 414] on button "Apply Promo" at bounding box center [301, 426] width 243 height 38
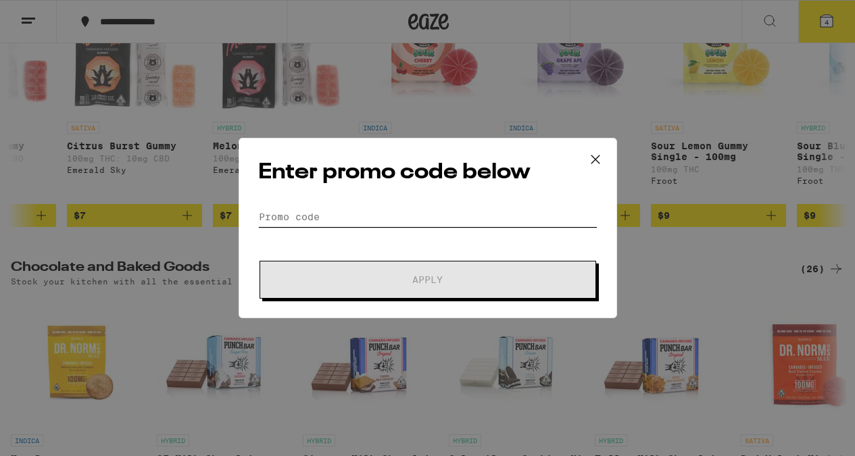
click at [349, 220] on input "Promo Code" at bounding box center [427, 217] width 339 height 20
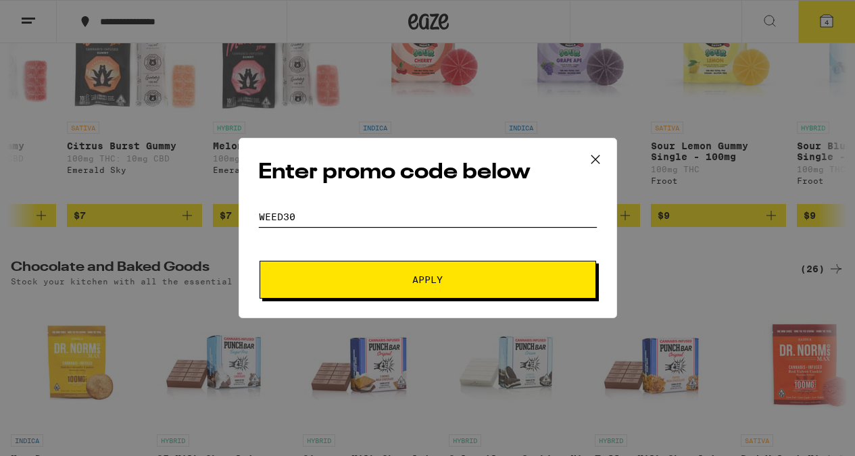
type input "weed30"
click at [434, 279] on span "Apply" at bounding box center [427, 279] width 30 height 9
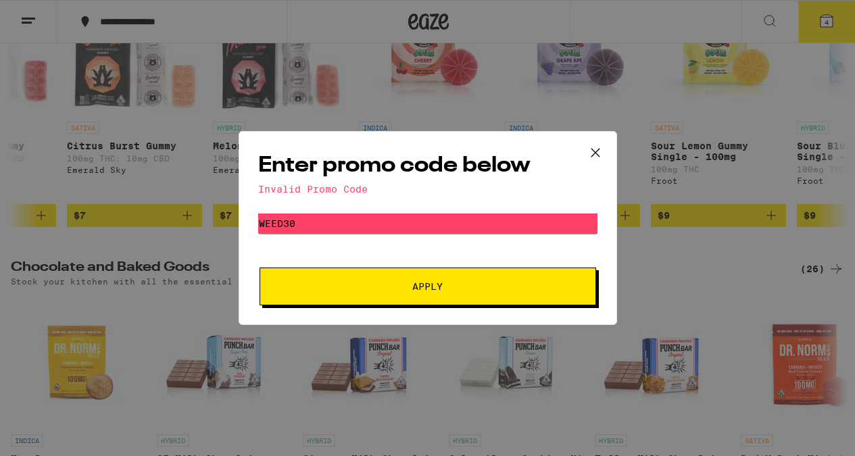
click at [159, 293] on div "Enter promo code below Invalid Promo Code Promo Code weed30 Apply" at bounding box center [427, 228] width 855 height 456
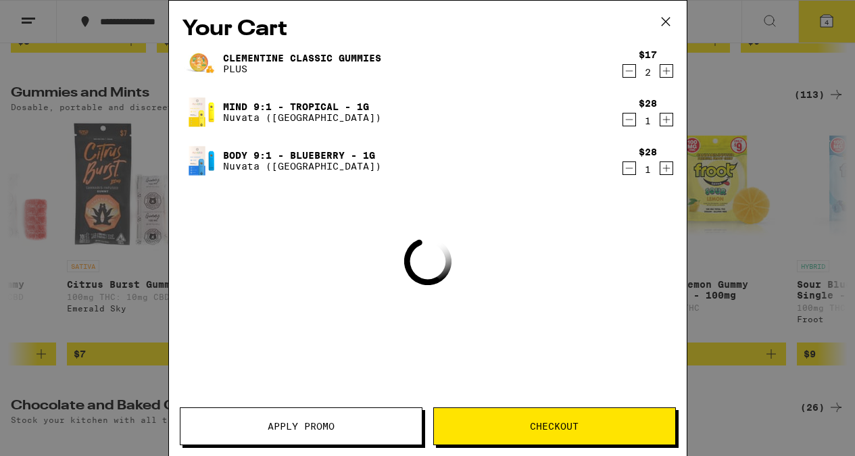
scroll to position [3783, 0]
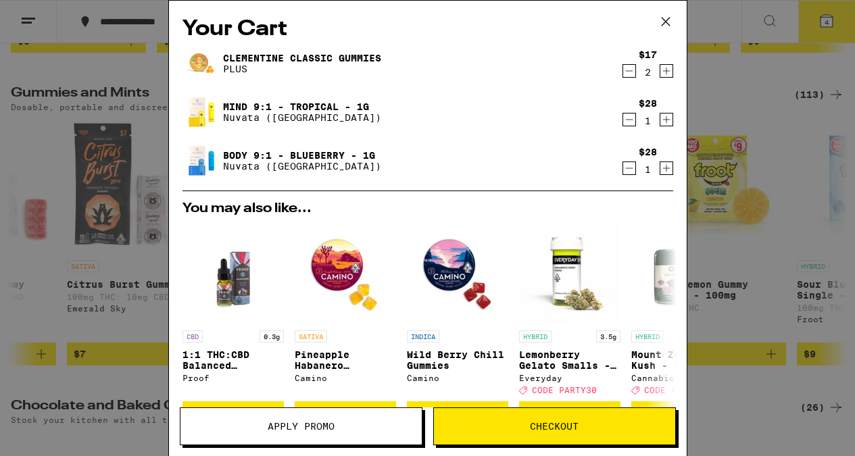
click at [666, 18] on icon at bounding box center [665, 21] width 20 height 20
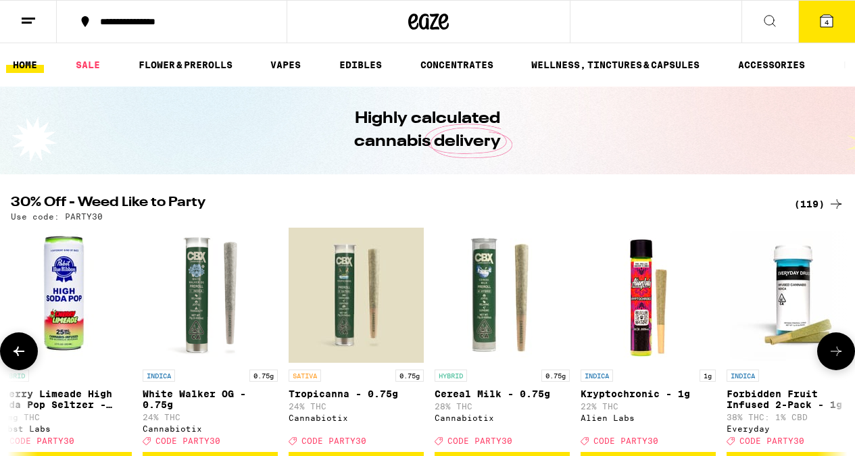
scroll to position [0, 2058]
click at [23, 356] on icon at bounding box center [19, 351] width 11 height 9
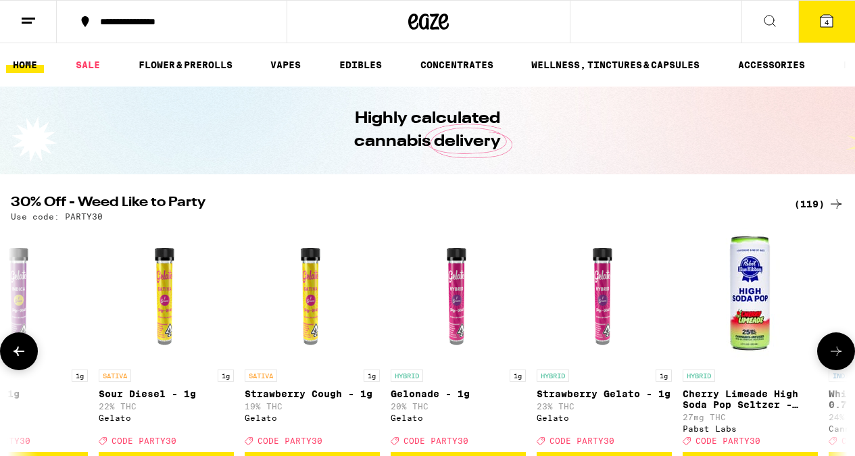
click at [23, 356] on icon at bounding box center [19, 351] width 11 height 9
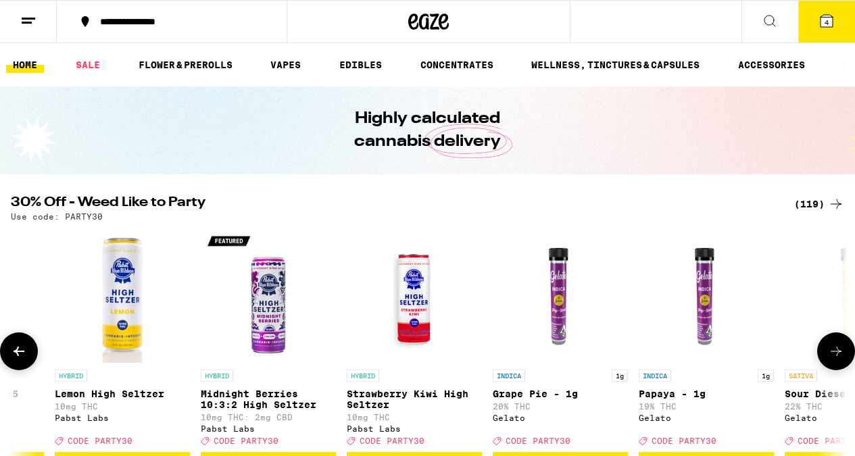
click at [23, 356] on icon at bounding box center [19, 351] width 11 height 9
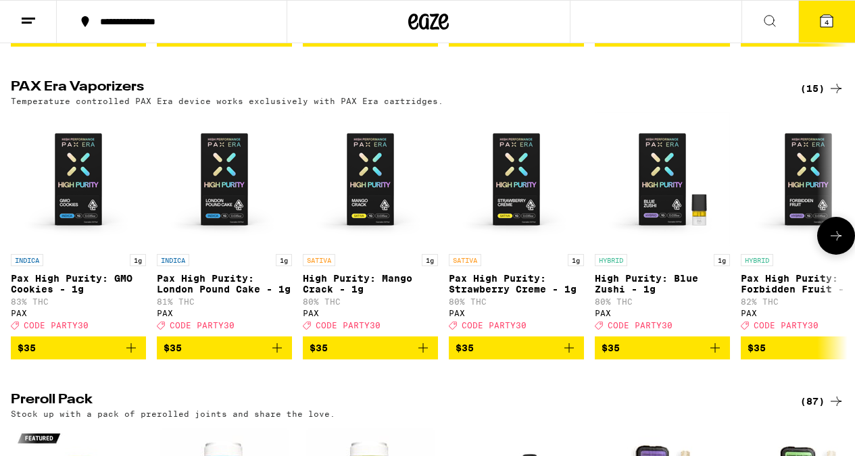
scroll to position [2931, 0]
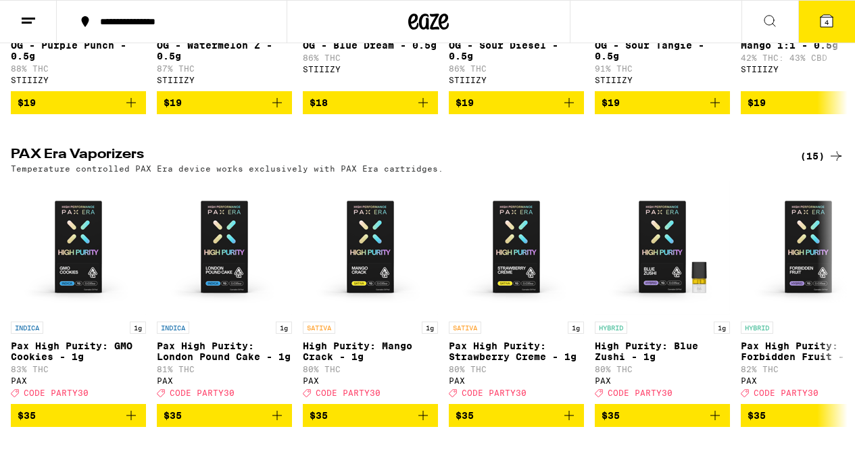
click at [831, 23] on icon at bounding box center [826, 21] width 12 height 12
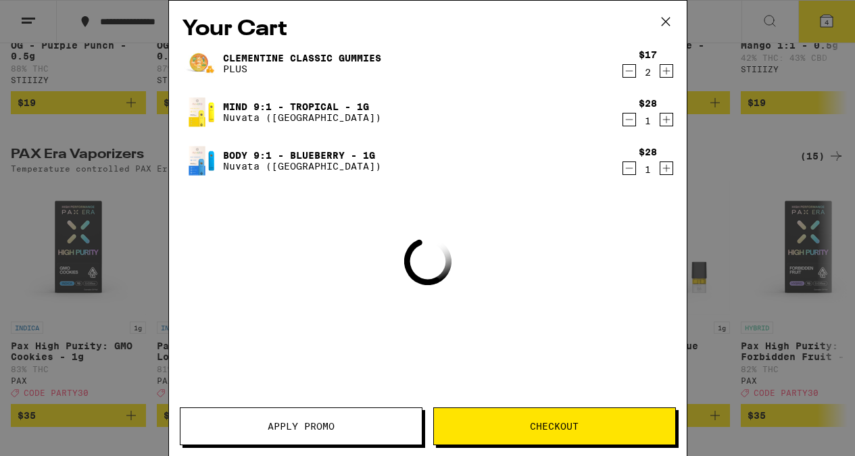
scroll to position [2793, 0]
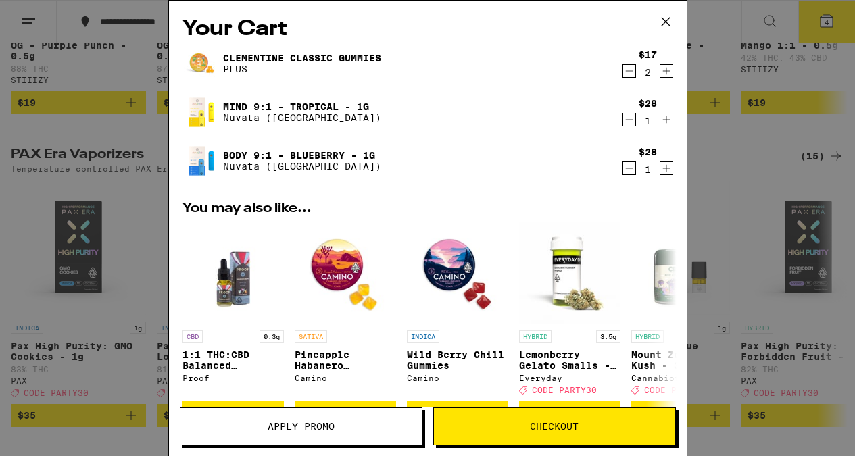
click at [546, 419] on button "Checkout" at bounding box center [554, 426] width 243 height 38
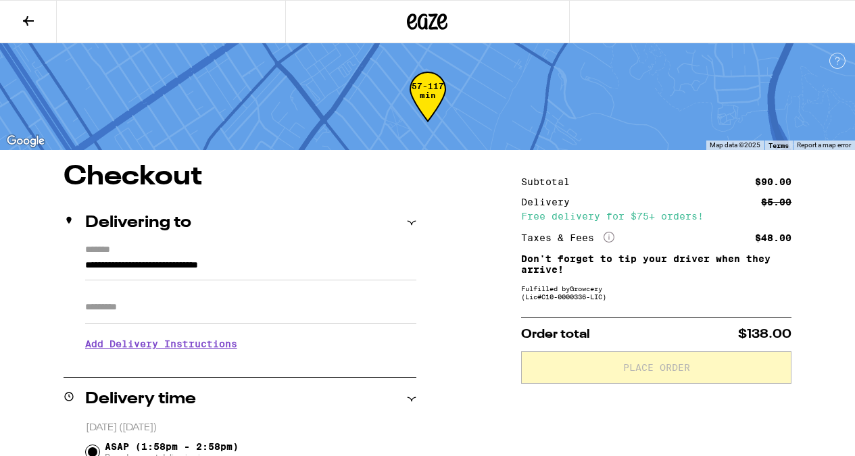
click at [211, 347] on h3 "Add Delivery Instructions" at bounding box center [250, 343] width 331 height 31
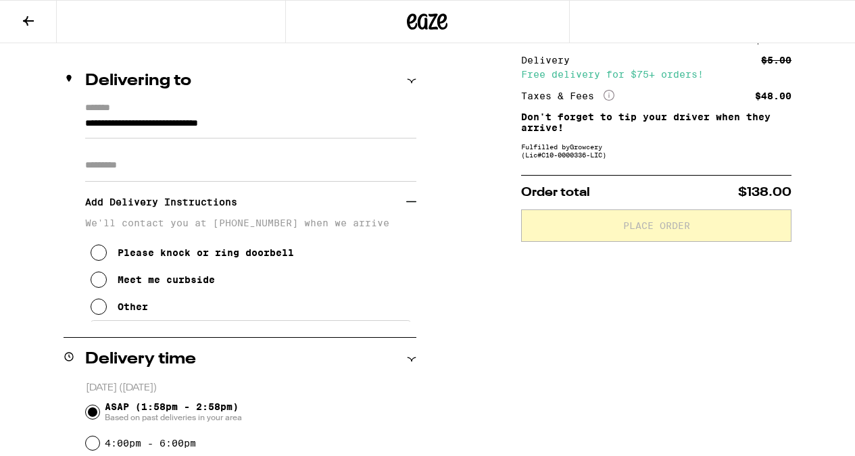
scroll to position [149, 0]
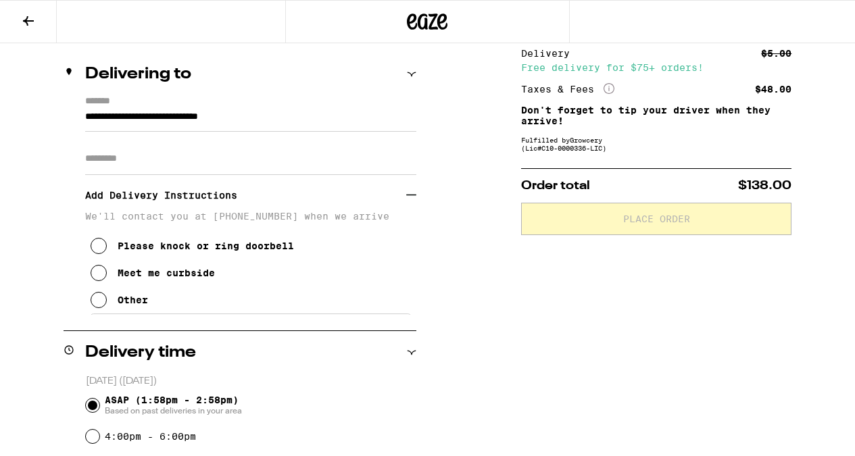
click at [95, 281] on icon at bounding box center [99, 273] width 16 height 16
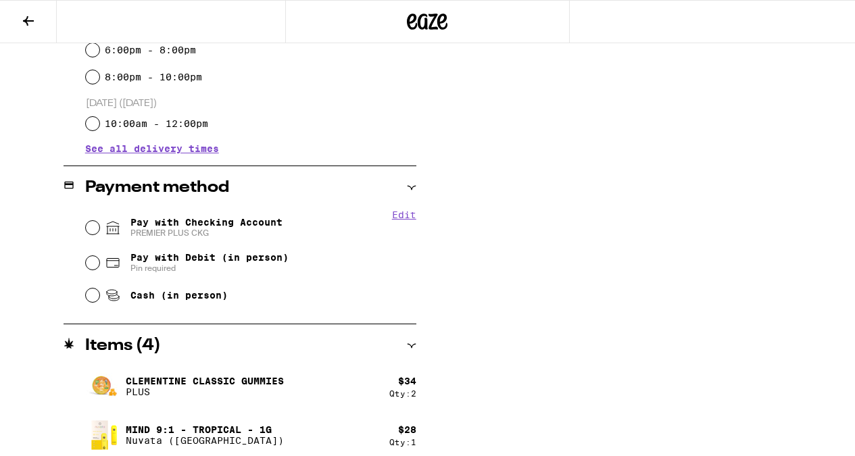
scroll to position [572, 0]
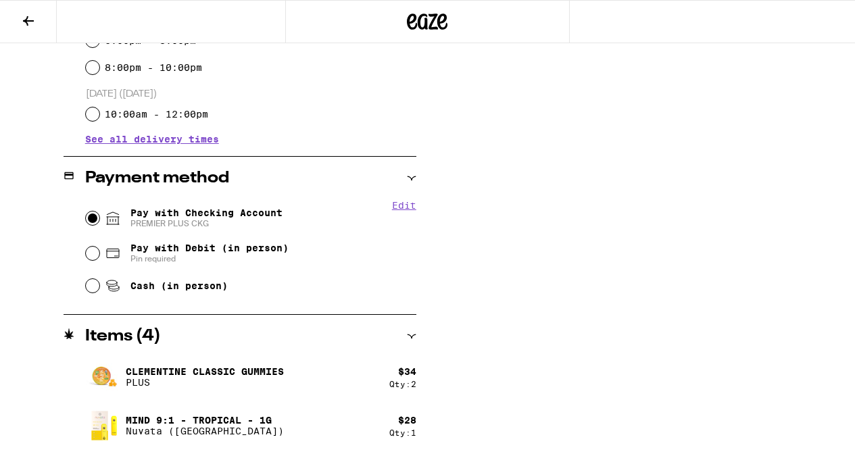
click at [93, 220] on input "Pay with Checking Account PREMIER PLUS CKG" at bounding box center [93, 218] width 14 height 14
radio input "true"
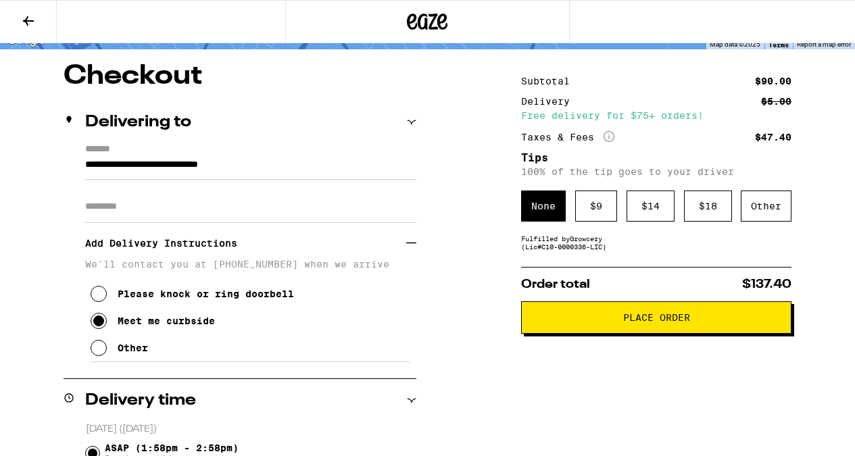
scroll to position [82, 0]
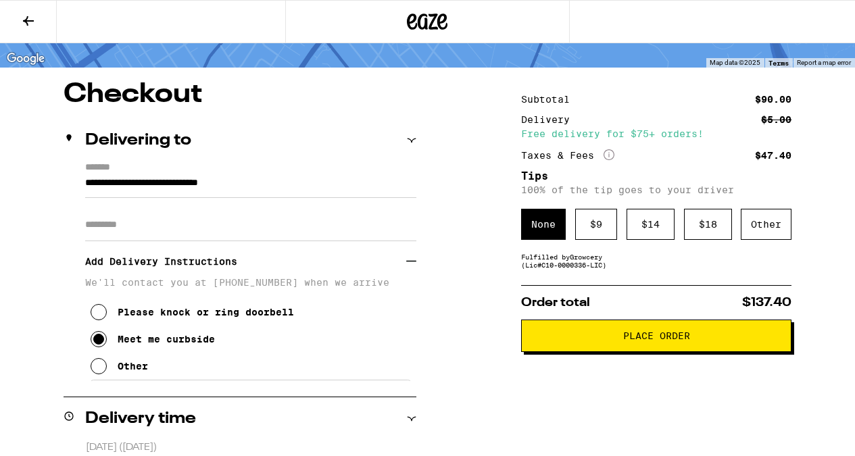
click at [644, 339] on span "Place Order" at bounding box center [656, 335] width 67 height 9
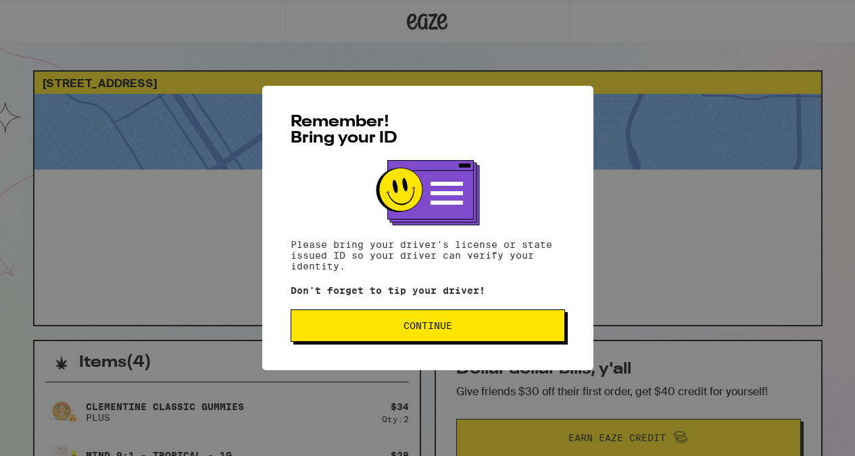
click at [437, 326] on span "Continue" at bounding box center [427, 325] width 49 height 9
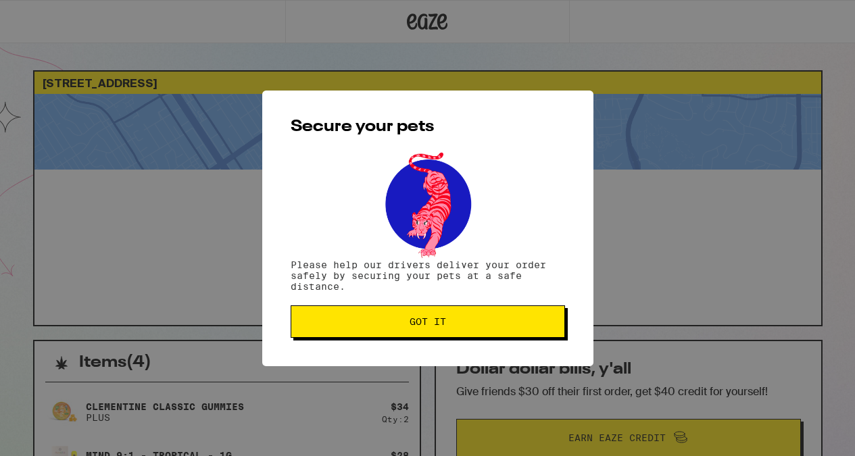
click at [437, 326] on span "Got it" at bounding box center [427, 321] width 36 height 9
